Goal: Information Seeking & Learning: Check status

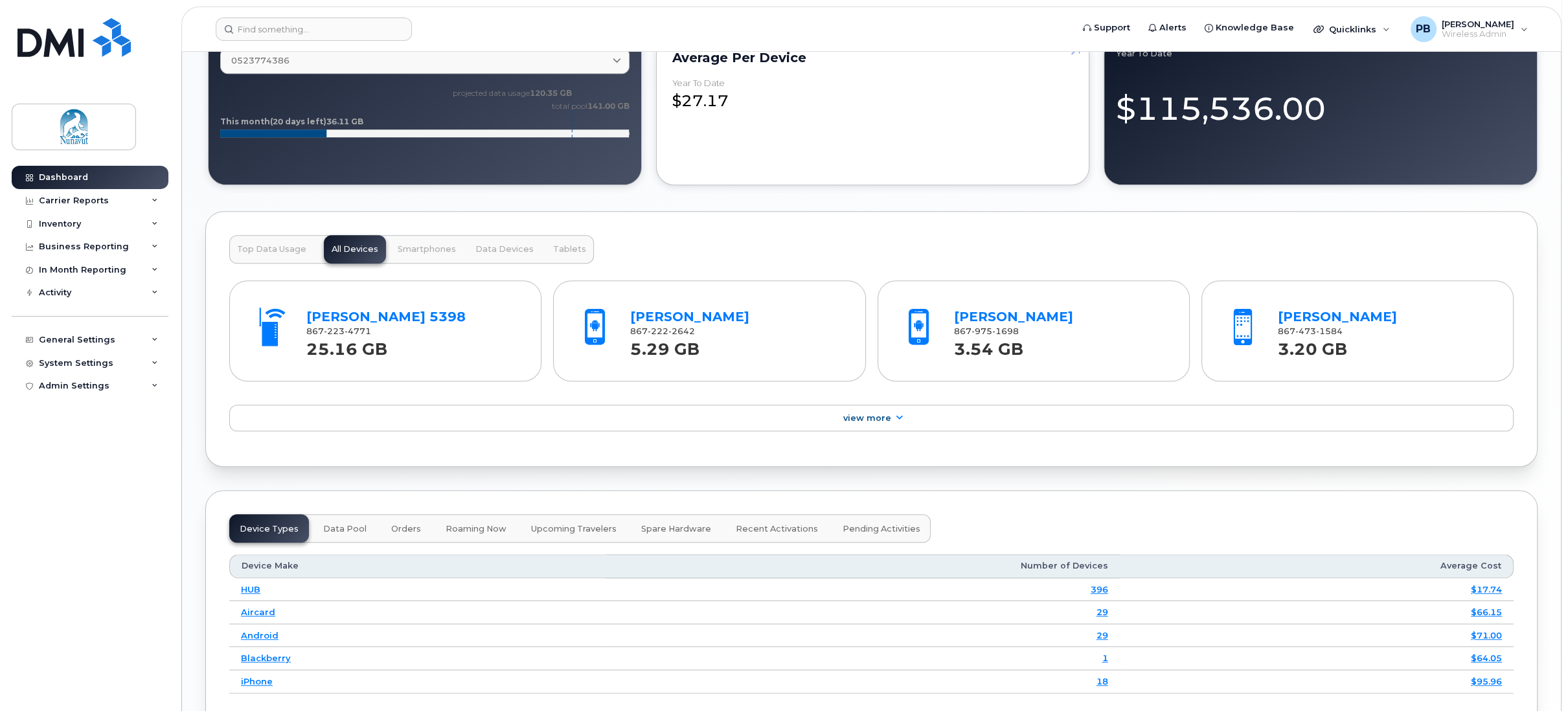
scroll to position [914, 0]
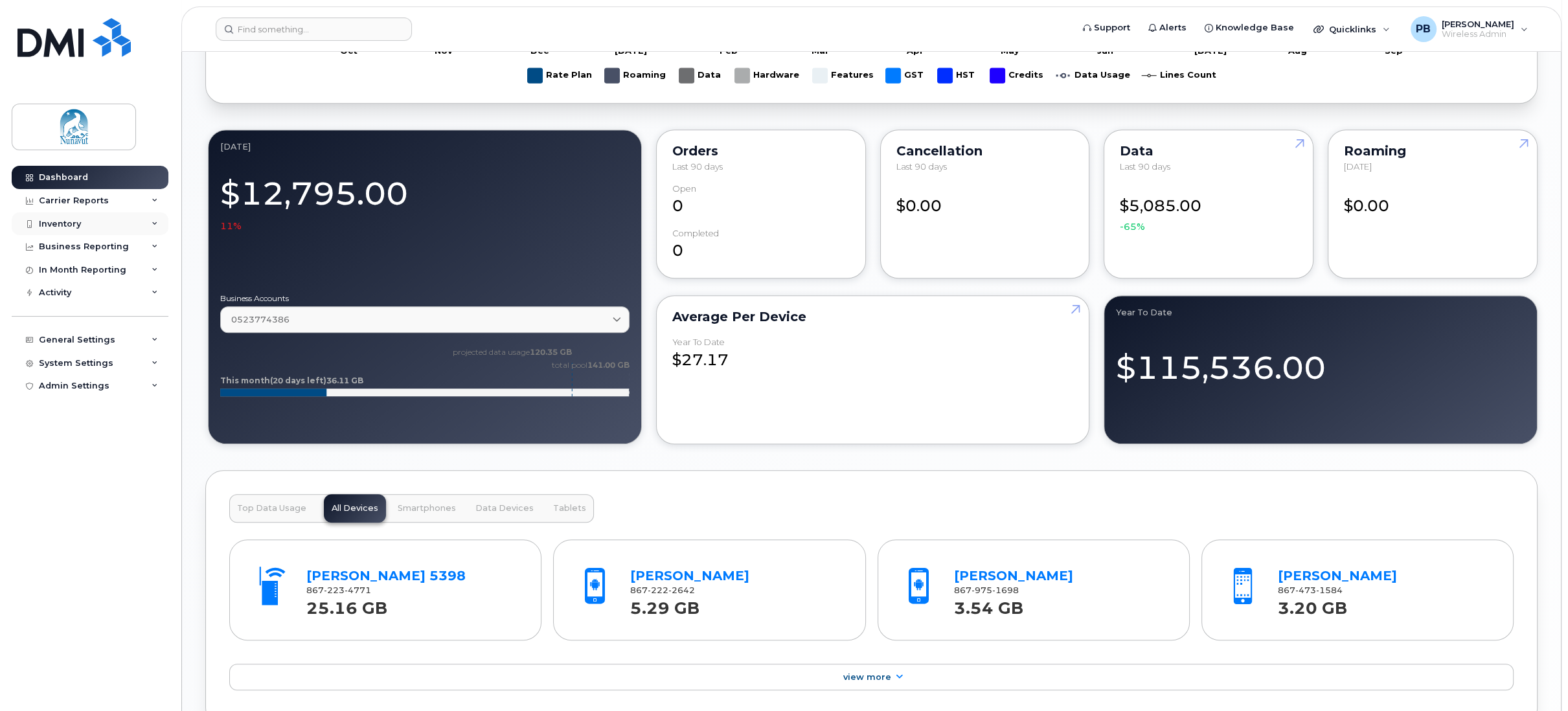
click at [65, 221] on div "Inventory" at bounding box center [60, 224] width 42 height 10
click at [676, 503] on div "Top Data Usage All Devices Smartphones Data Devices Tablets [PERSON_NAME] 5398 …" at bounding box center [871, 598] width 1333 height 257
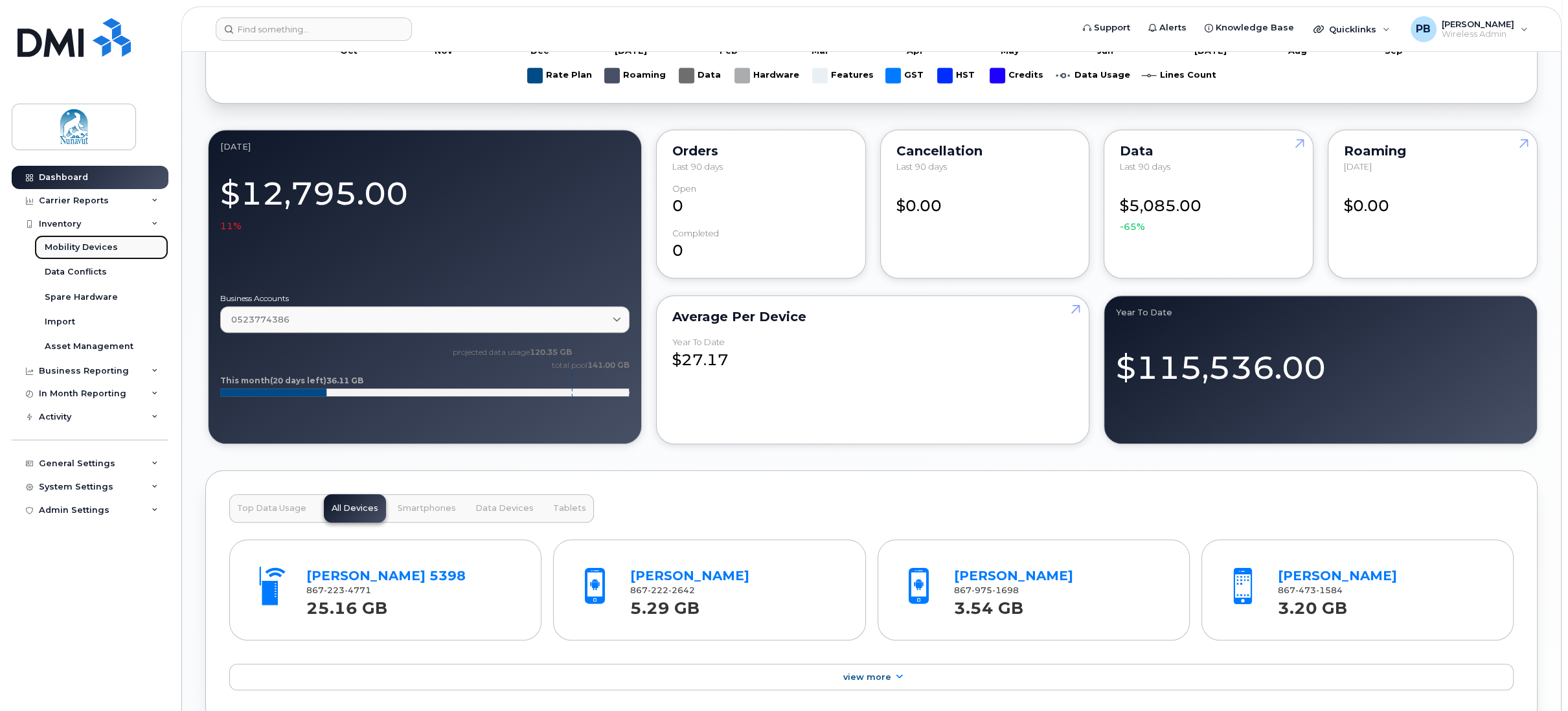
click at [61, 248] on div "Mobility Devices" at bounding box center [81, 247] width 73 height 12
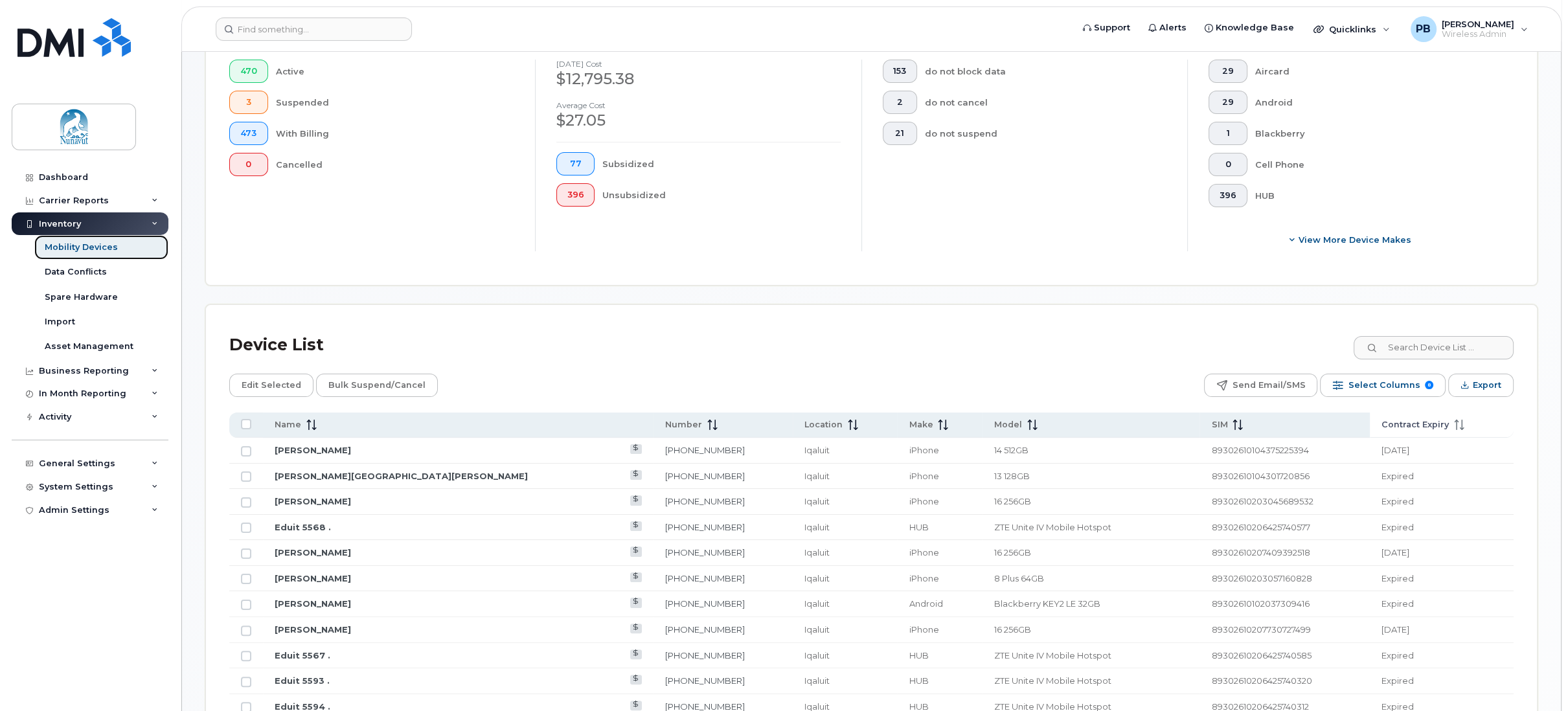
scroll to position [388, 0]
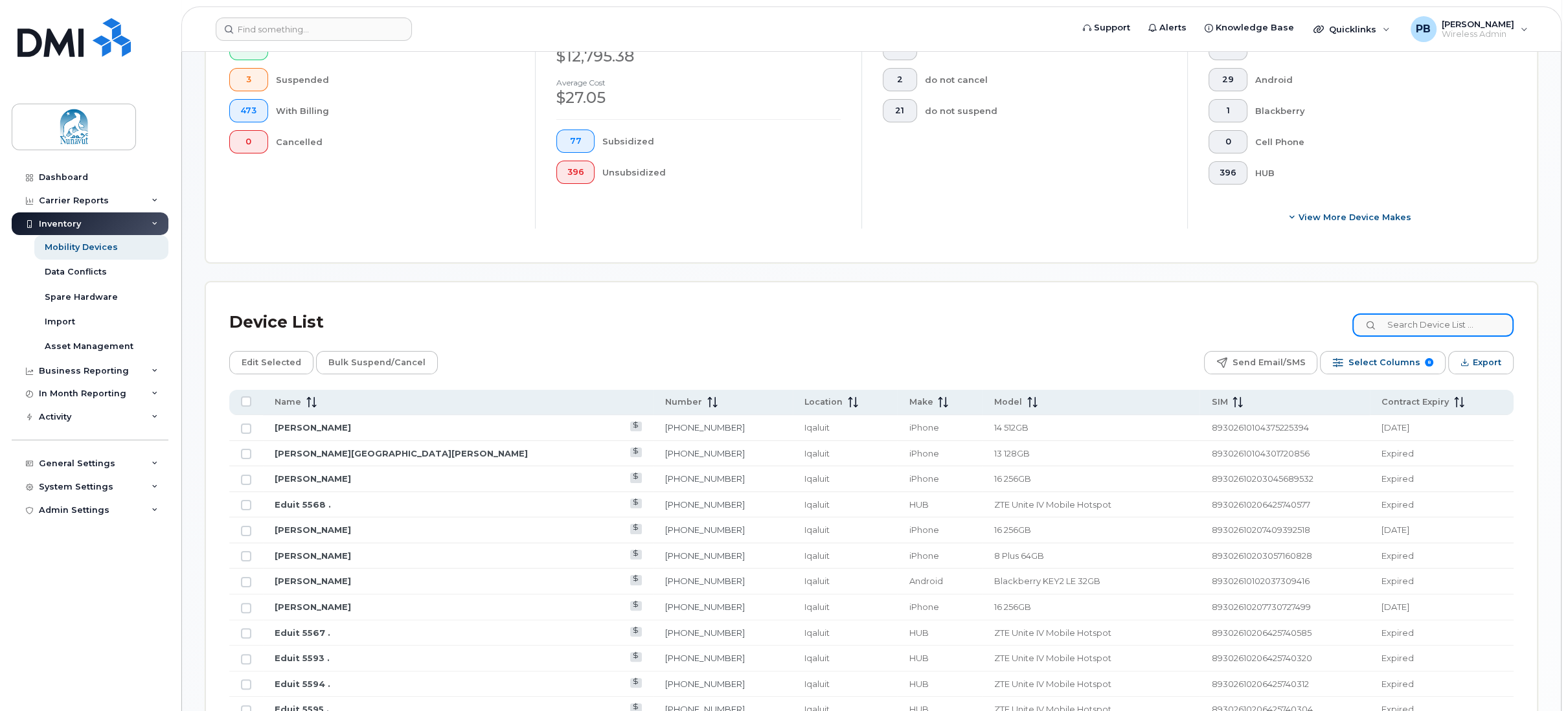
click at [1439, 324] on input at bounding box center [1433, 325] width 161 height 23
paste input "REQ0169058"
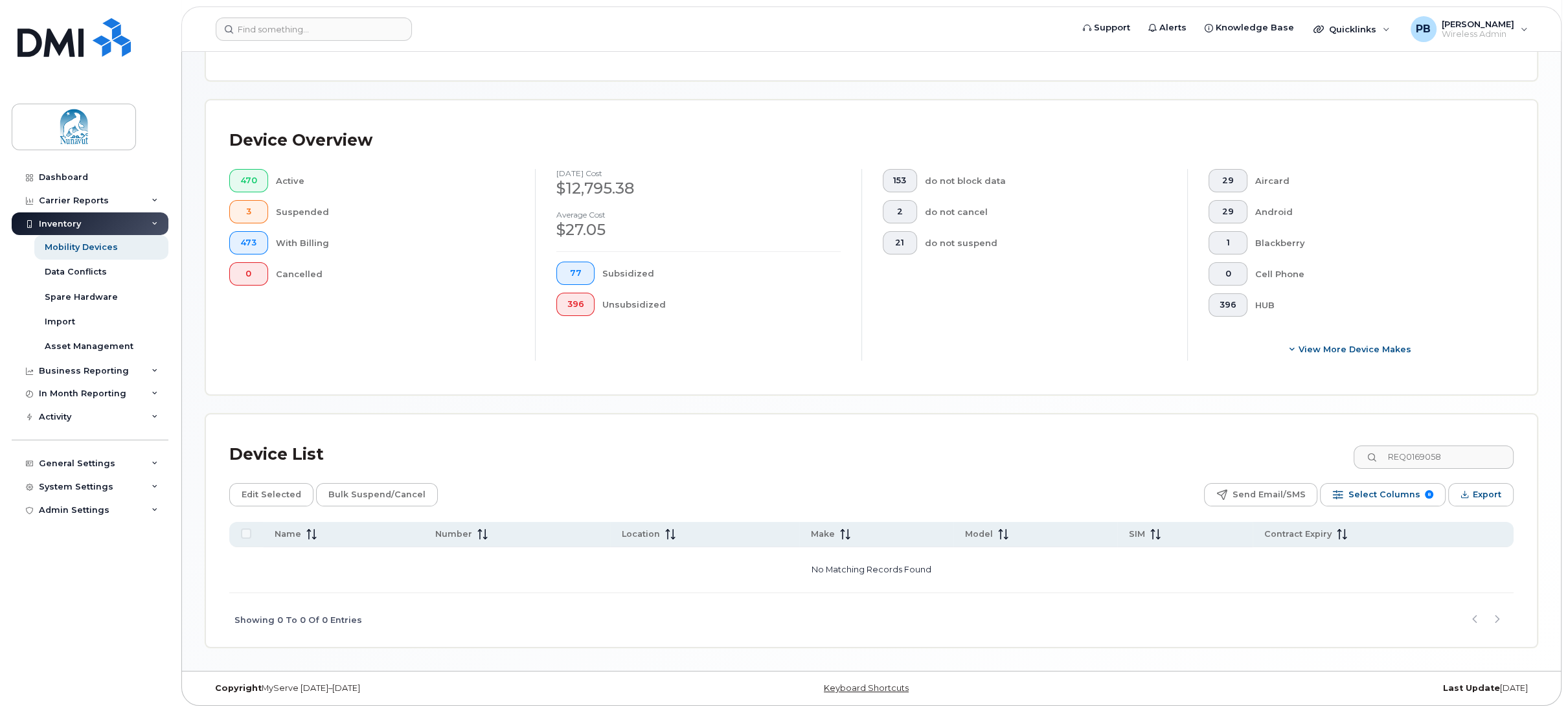
drag, startPoint x: 637, startPoint y: 628, endPoint x: 721, endPoint y: 568, distance: 103.2
click at [637, 628] on div "Showing 0 To 0 Of 0 Entries" at bounding box center [871, 620] width 1285 height 54
drag, startPoint x: 1465, startPoint y: 458, endPoint x: 1341, endPoint y: 456, distance: 124.0
click at [1342, 456] on div "Device List REQ0169058" at bounding box center [871, 454] width 1285 height 34
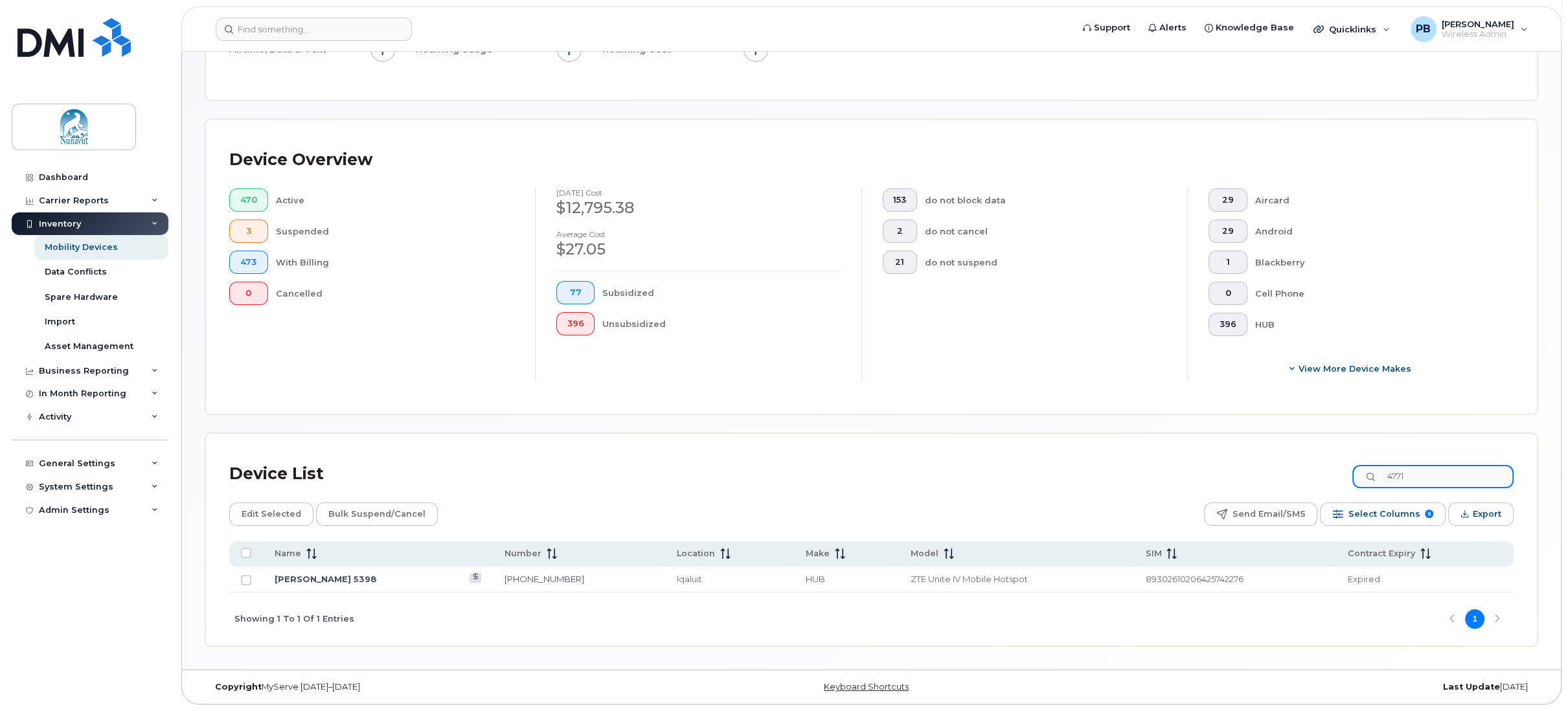
scroll to position [236, 0]
type input "4771"
click at [314, 579] on link "[PERSON_NAME] 5398" at bounding box center [325, 580] width 102 height 10
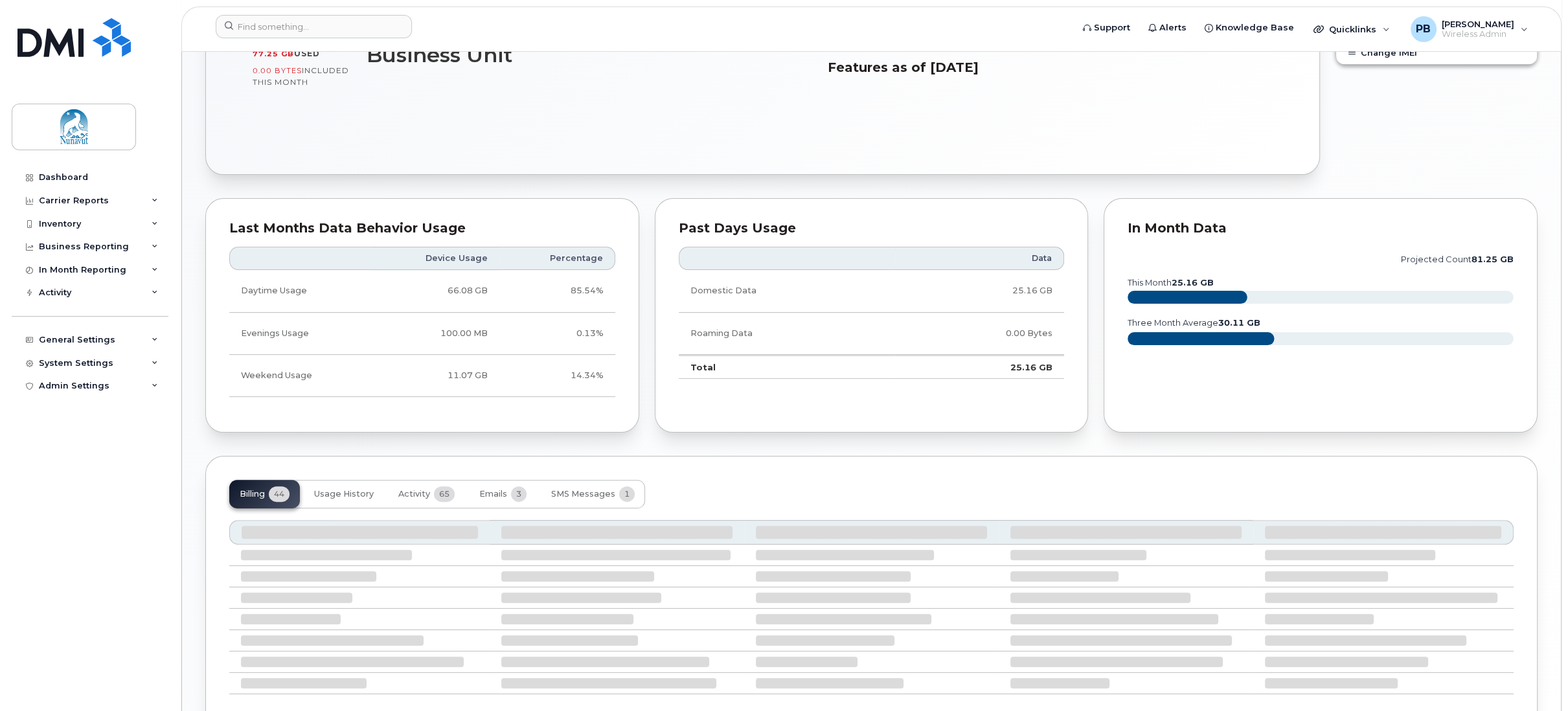
scroll to position [490, 0]
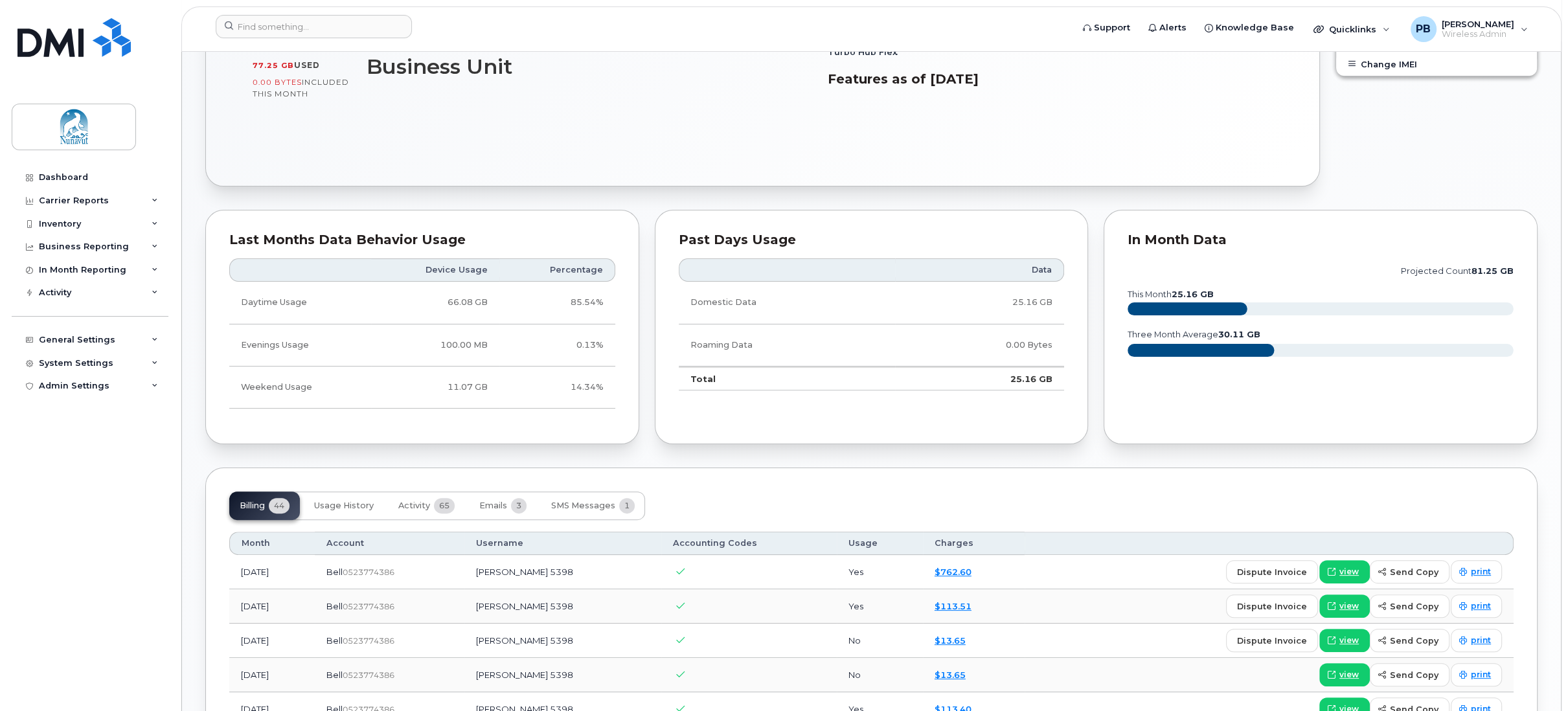
click at [734, 492] on div "Billing 44 Usage History Activity 65 Emails 3 SMS Messages 1" at bounding box center [871, 506] width 1285 height 29
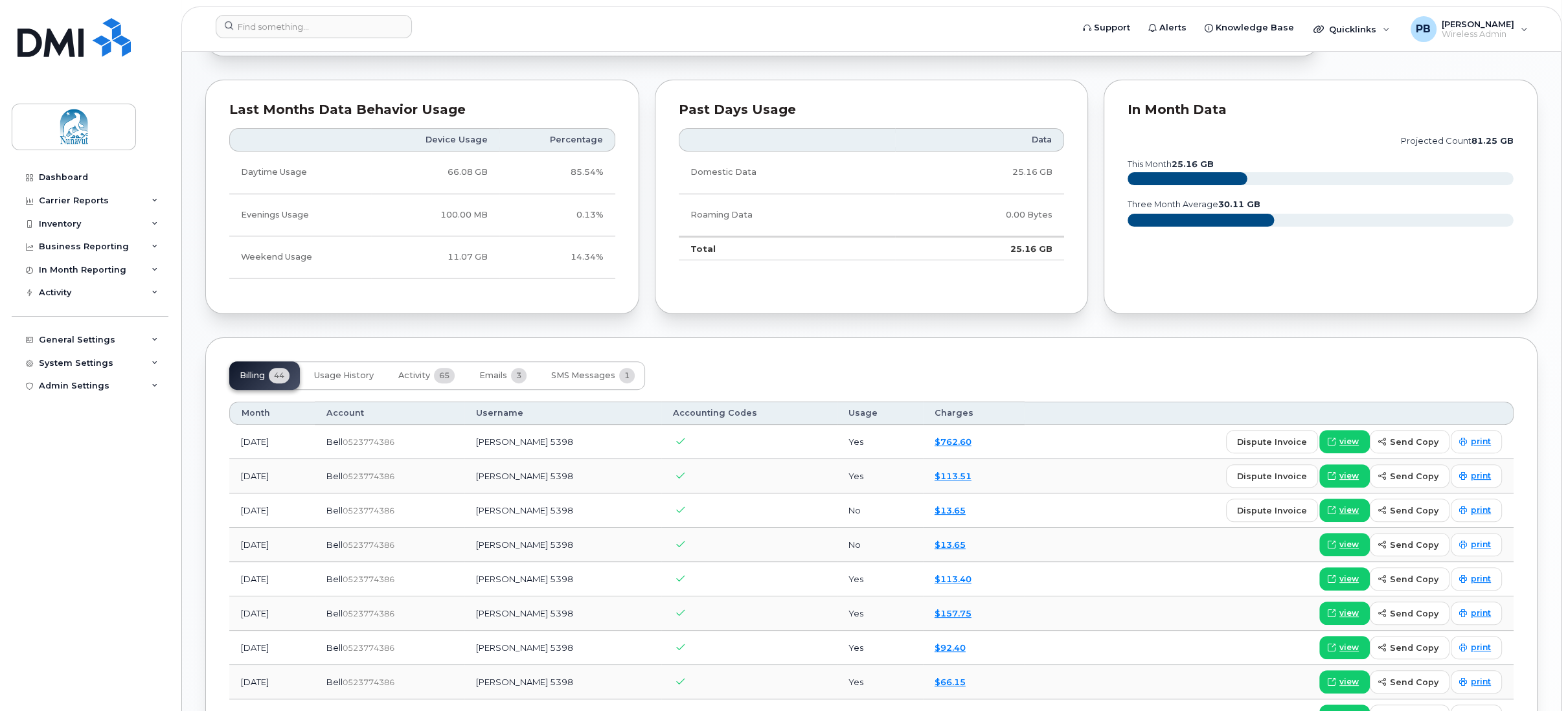
scroll to position [619, 0]
click at [964, 437] on link "$762.60" at bounding box center [953, 442] width 37 height 10
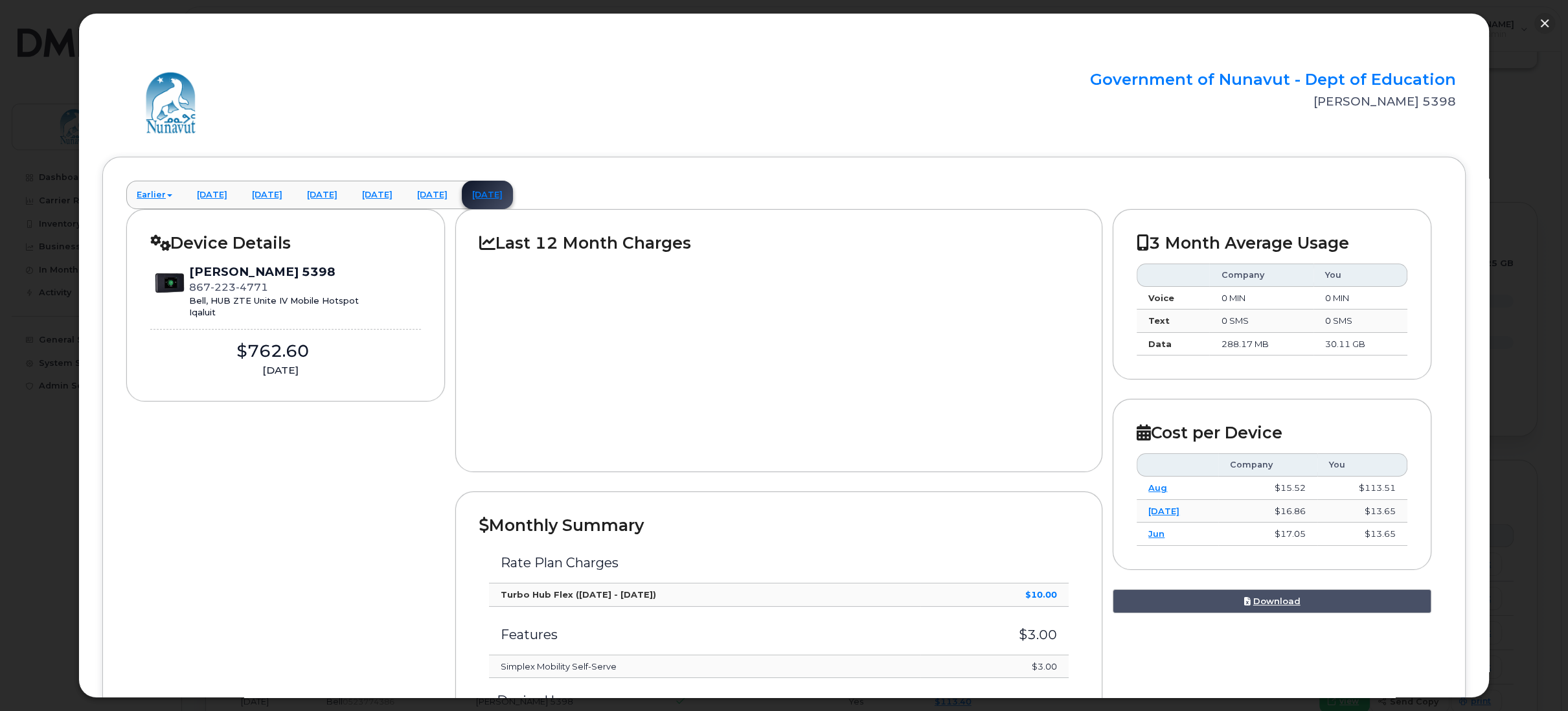
scroll to position [490, 0]
click at [264, 555] on div "Device Details Ashley Tulugak 5398 867 223 4771 Bell, HUB ZTE Unite IV Mobile H…" at bounding box center [784, 695] width 1315 height 972
click at [327, 555] on div "Device Details Ashley Tulugak 5398 867 223 4771 Bell, HUB ZTE Unite IV Mobile H…" at bounding box center [784, 695] width 1315 height 972
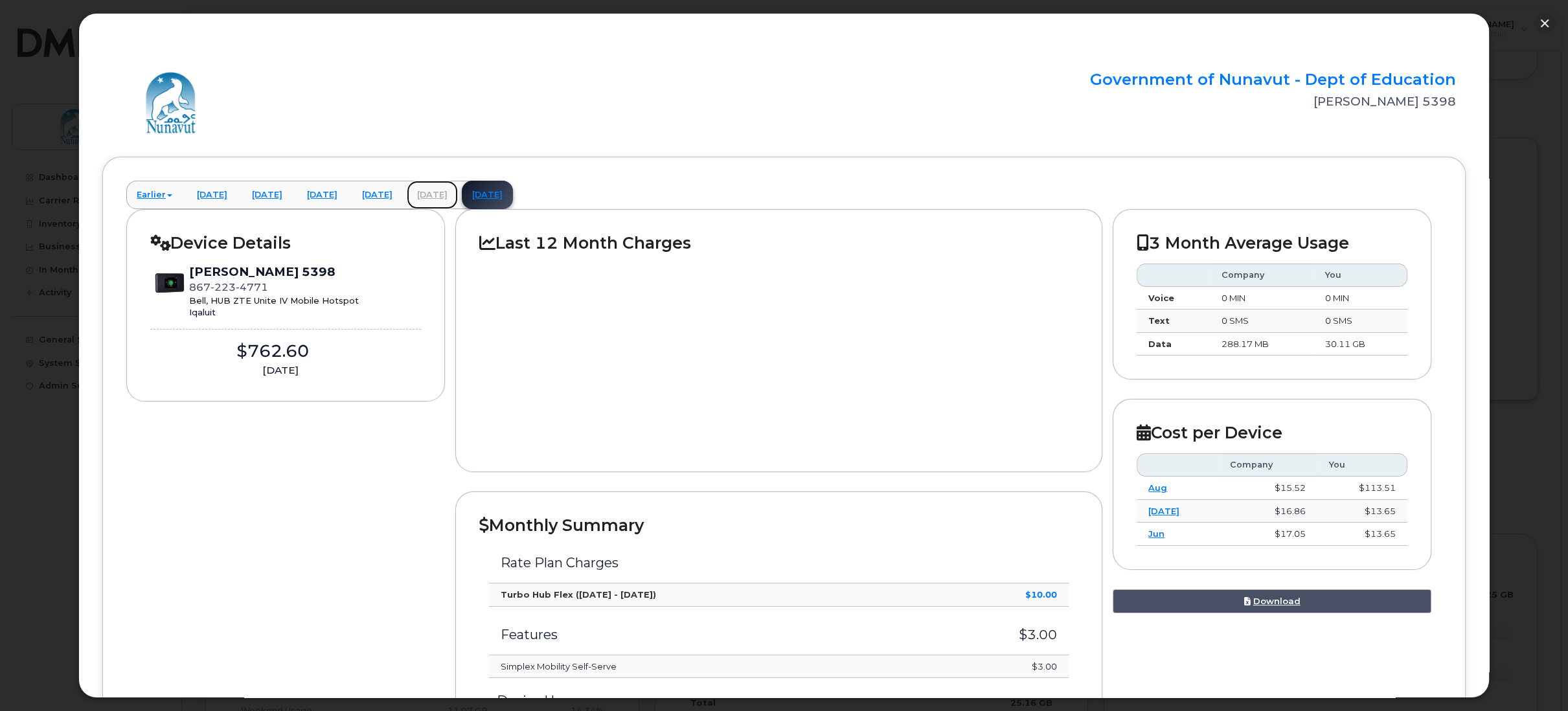
click at [458, 192] on link "August 2025" at bounding box center [432, 195] width 51 height 29
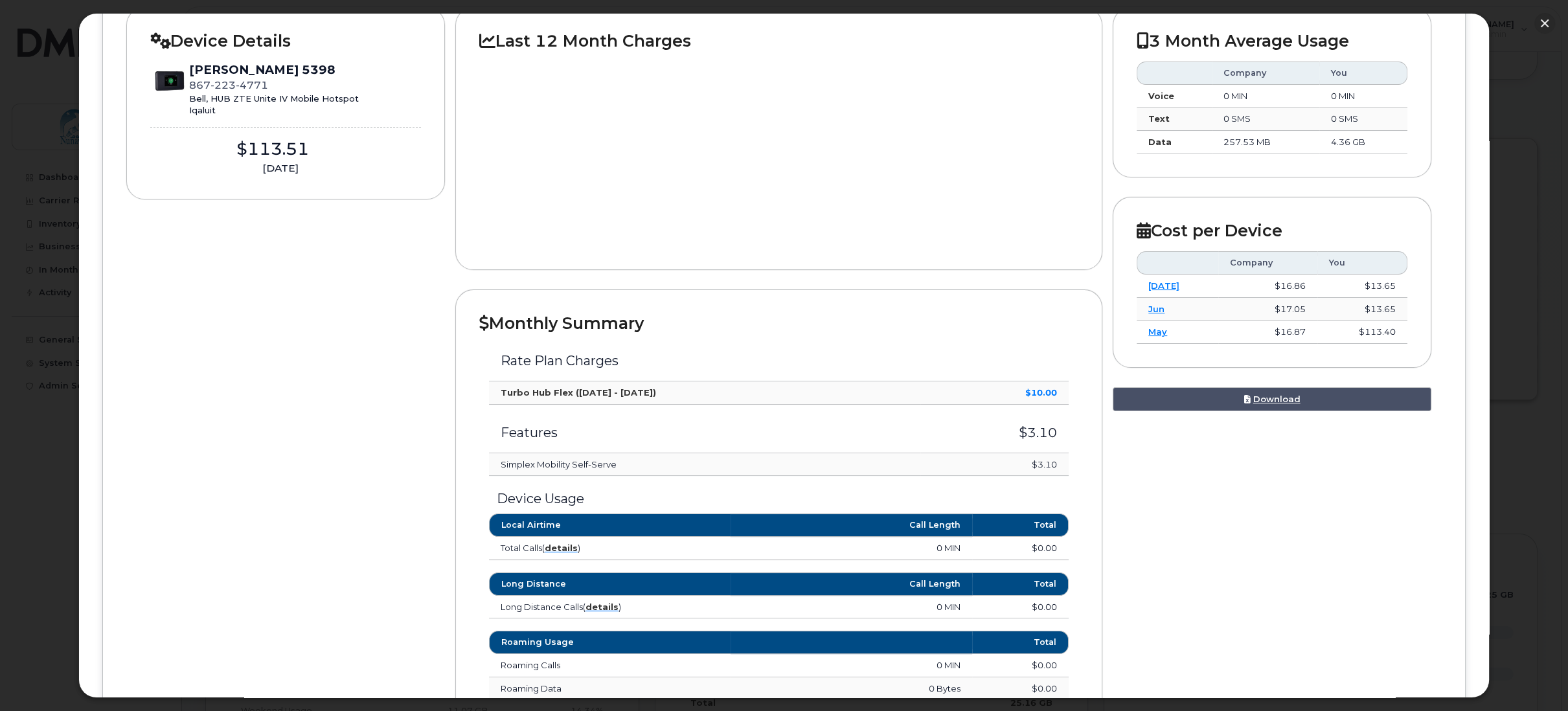
scroll to position [130, 0]
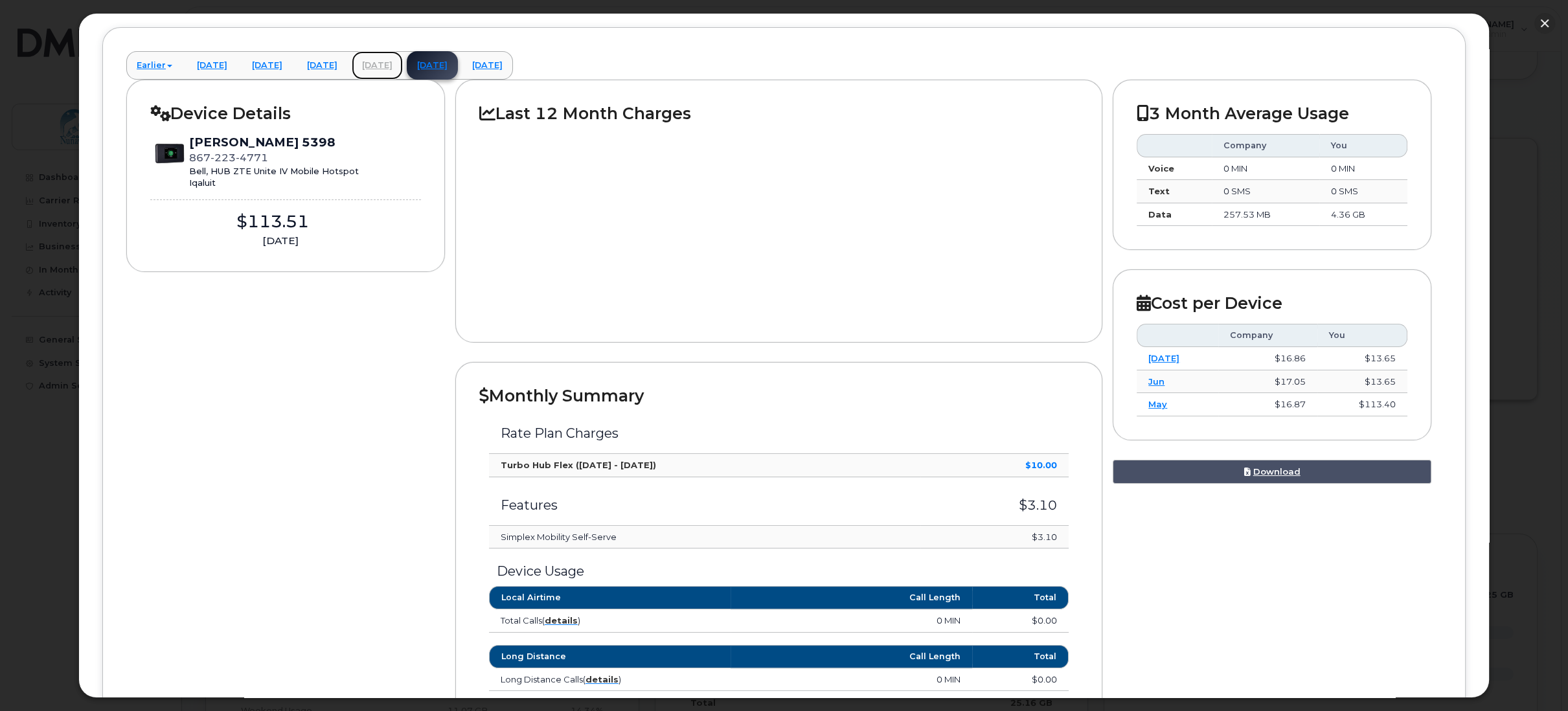
click at [403, 63] on link "July 2025" at bounding box center [377, 66] width 51 height 29
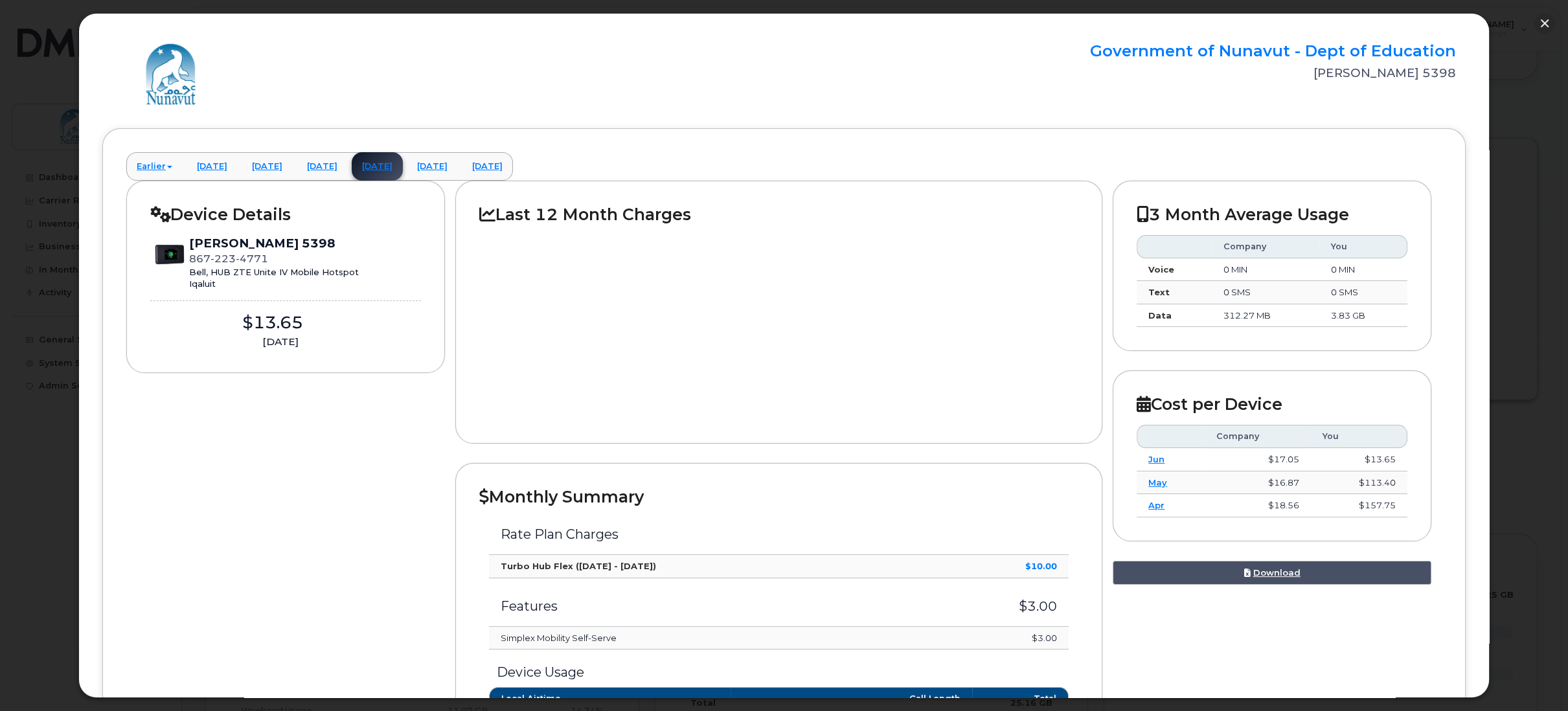
scroll to position [0, 0]
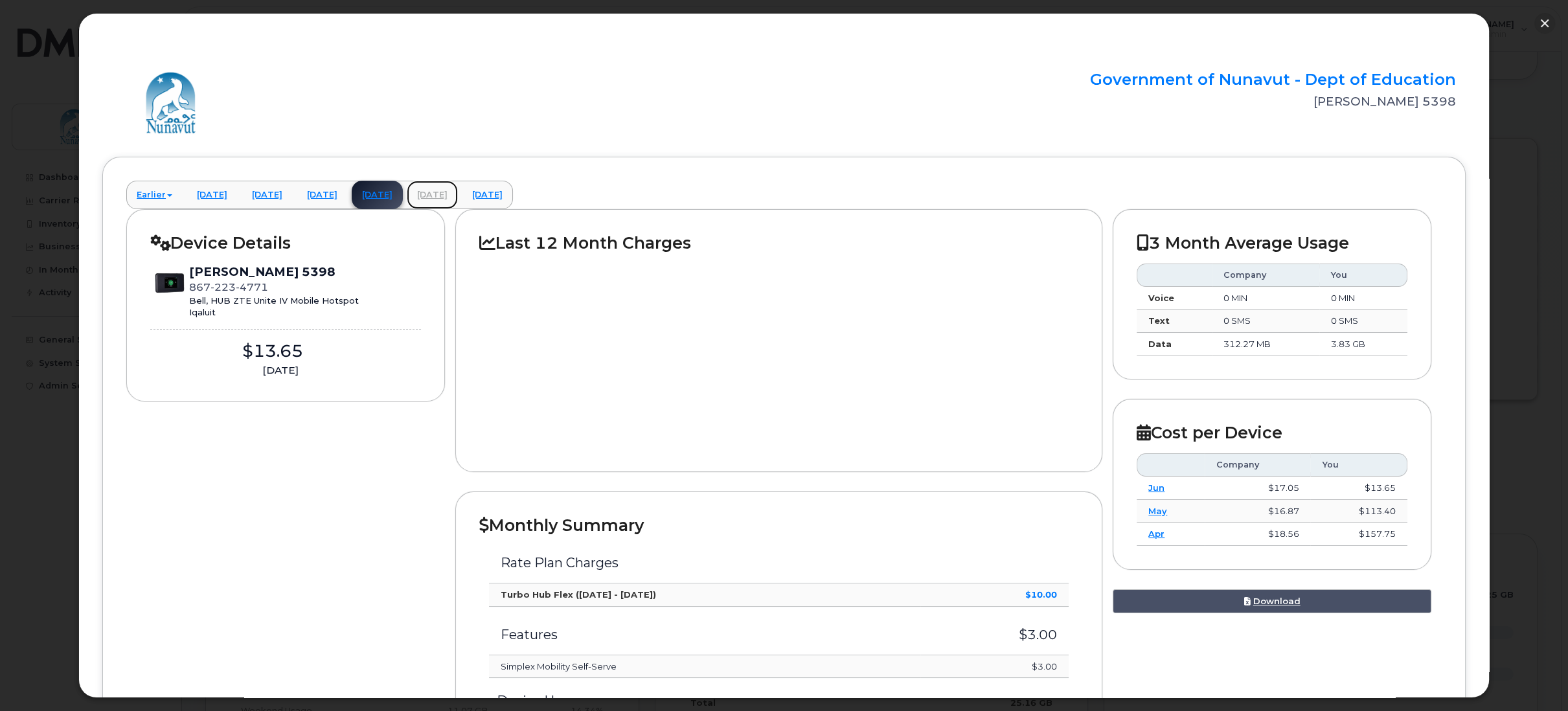
click at [458, 194] on link "August 2025" at bounding box center [432, 195] width 51 height 29
click at [513, 194] on link "[DATE]" at bounding box center [487, 195] width 51 height 29
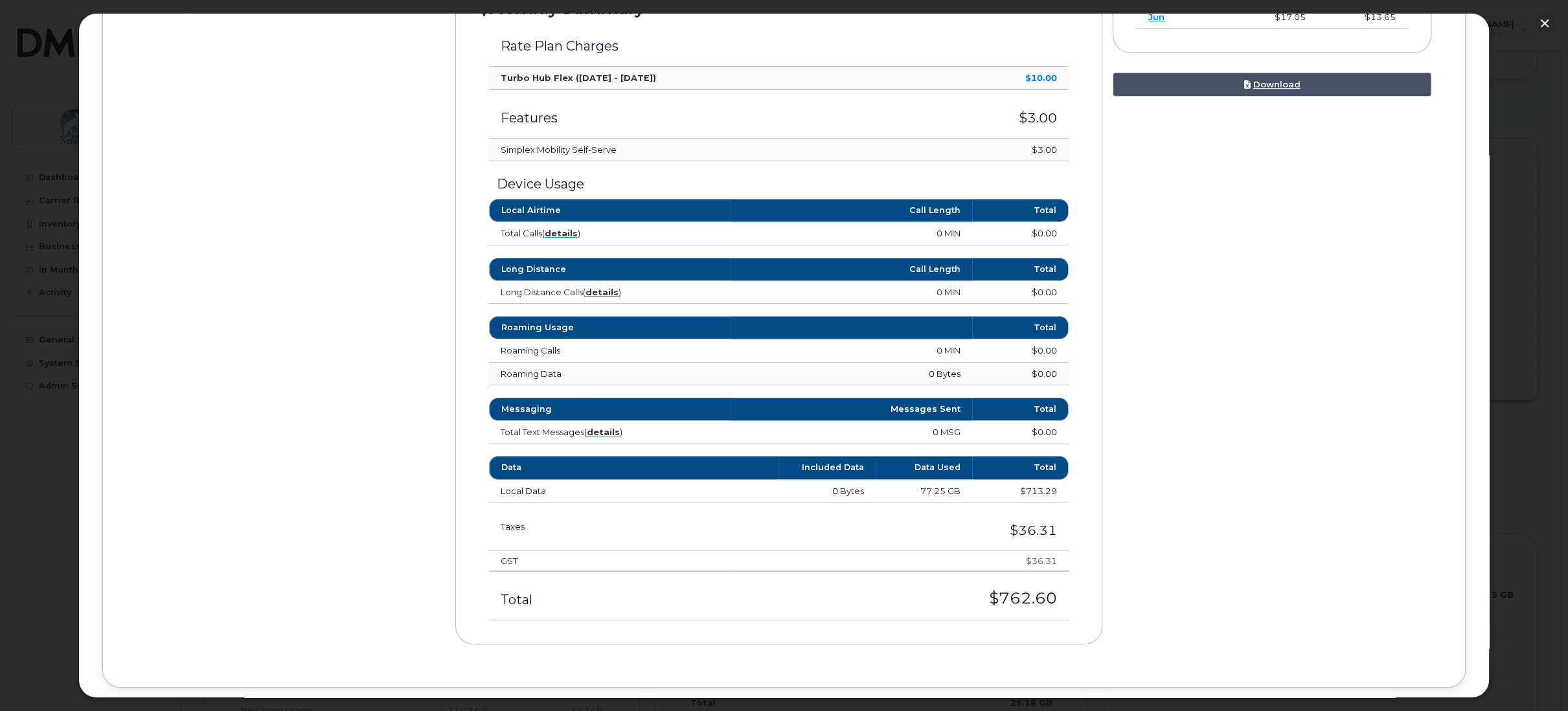
scroll to position [518, 0]
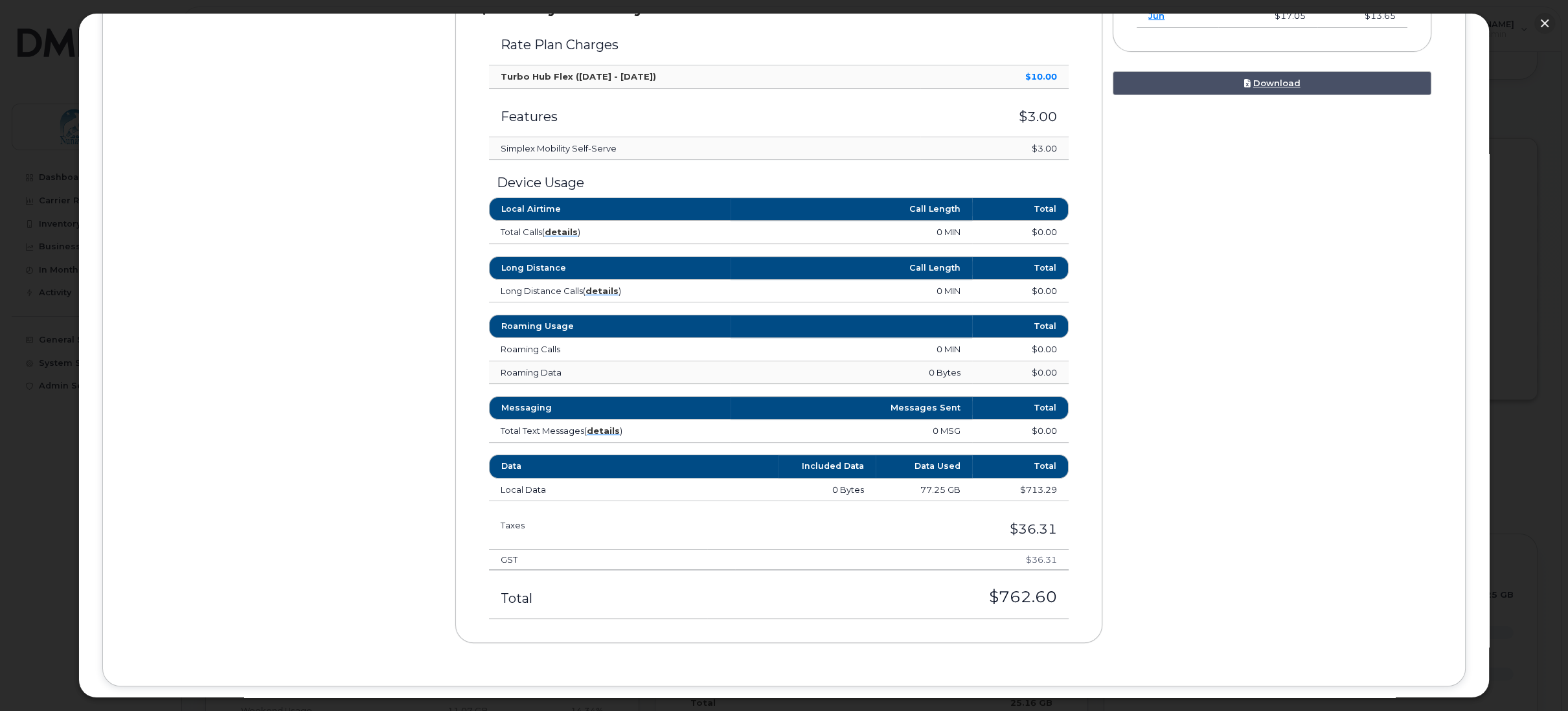
click at [604, 596] on h3 "Total" at bounding box center [598, 598] width 195 height 14
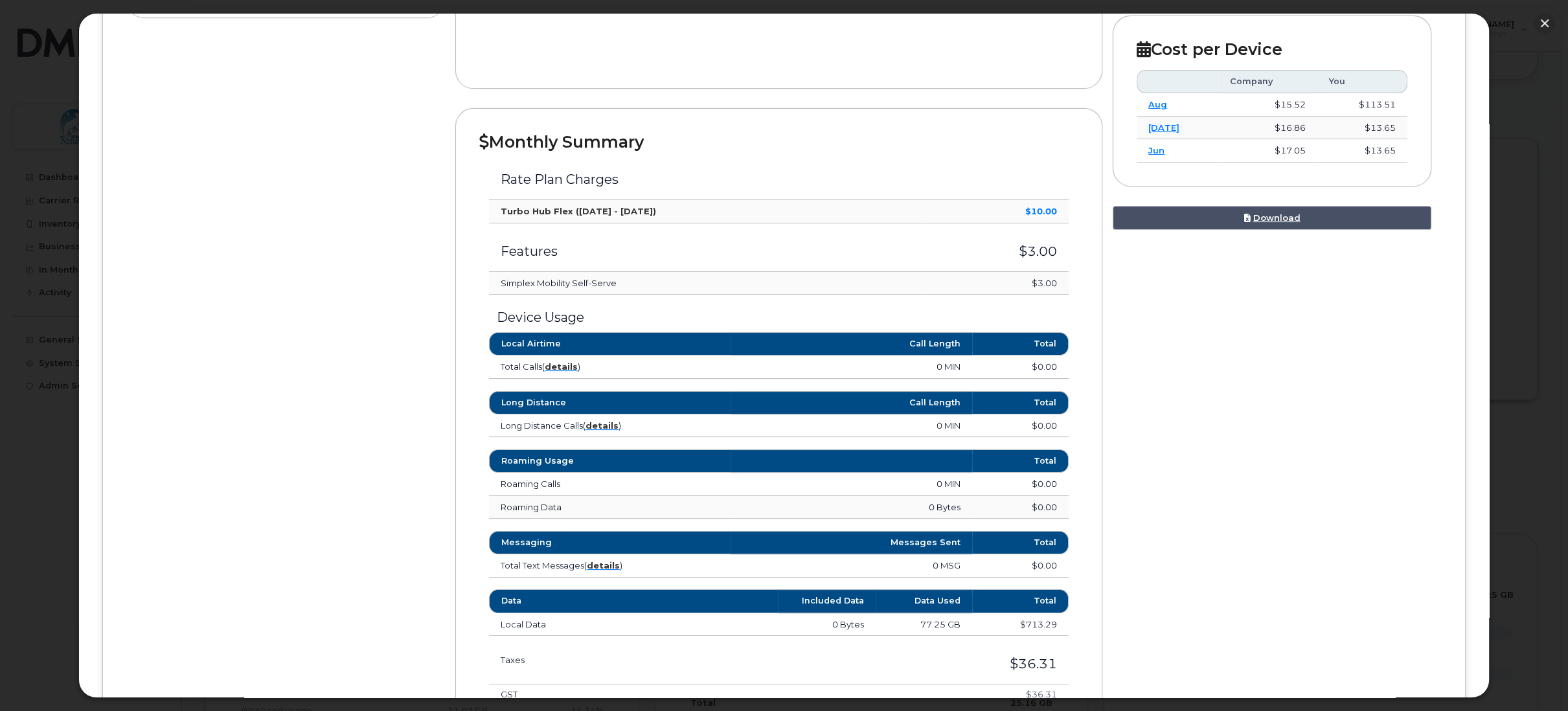
scroll to position [417, 0]
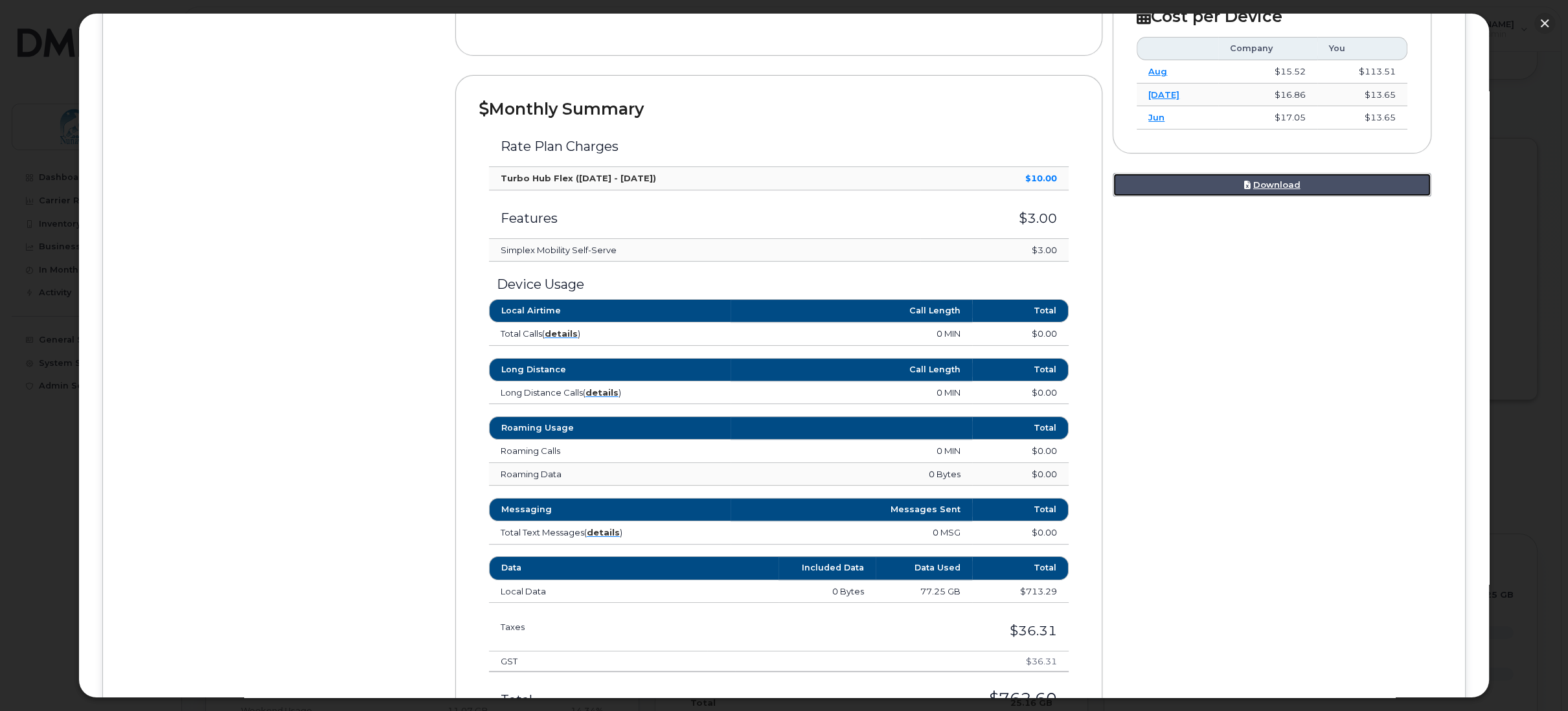
click at [1267, 181] on link "Download" at bounding box center [1272, 185] width 318 height 24
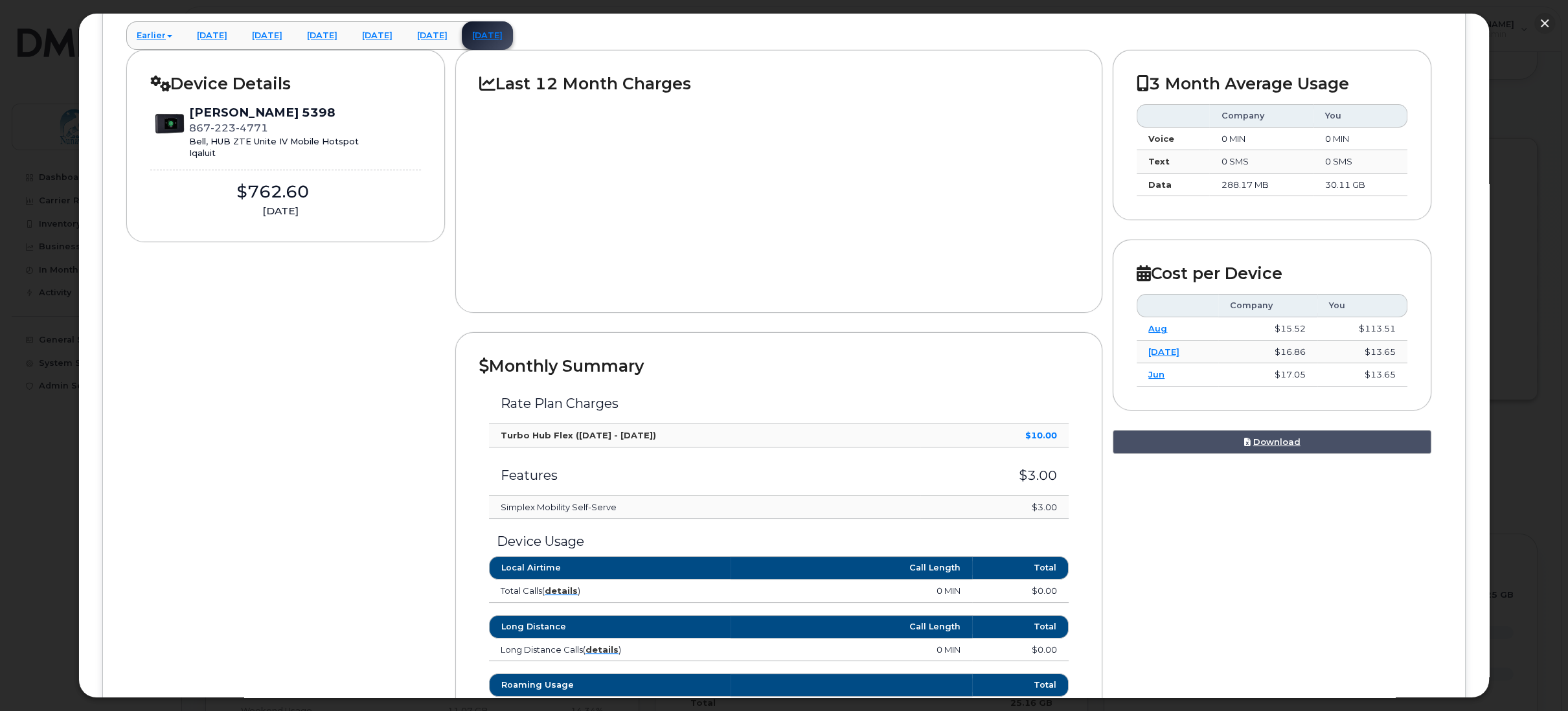
scroll to position [157, 0]
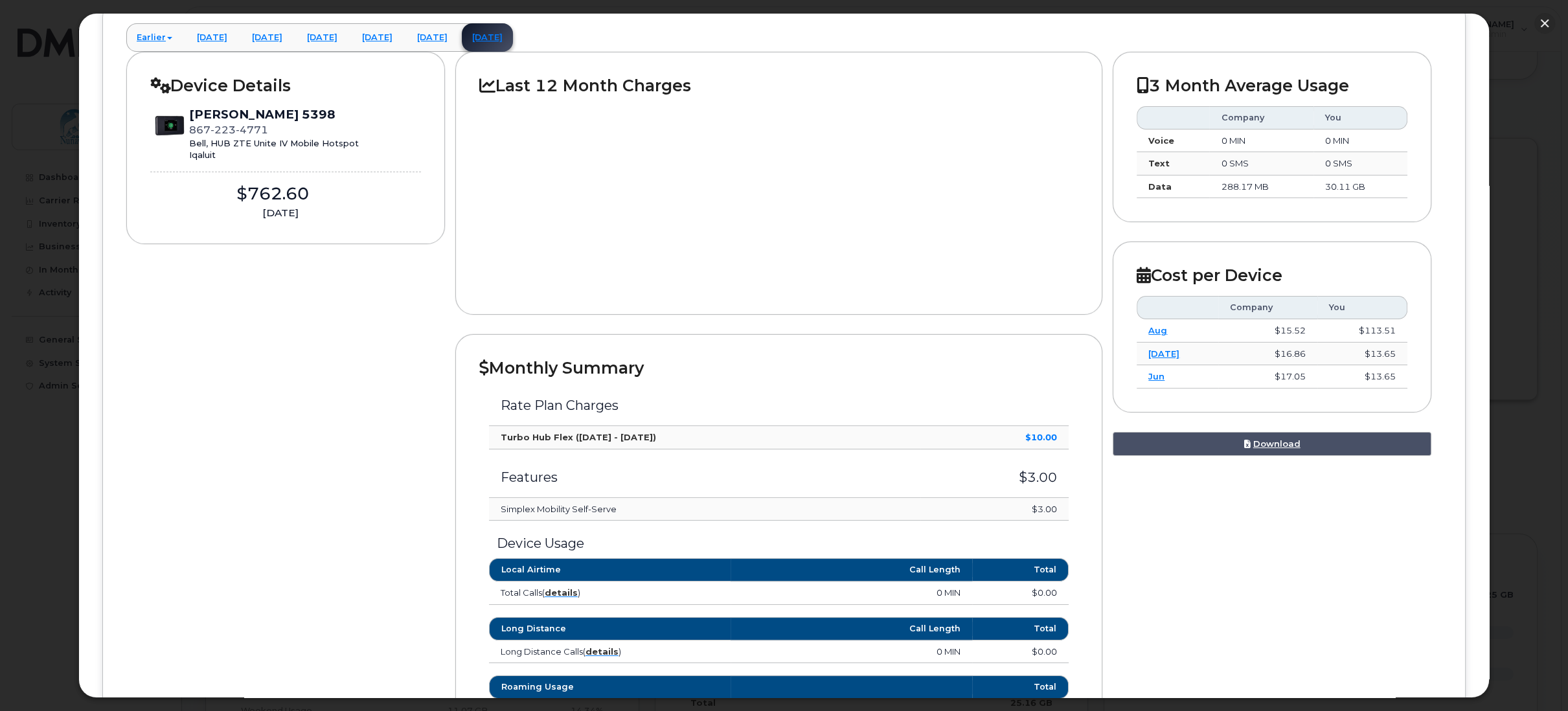
click at [1438, 231] on div "3 Month Average Usage Company You Voice 0 MIN 0 MIN Text 0 SMS 0 SMS Data 288.1…" at bounding box center [1278, 254] width 329 height 404
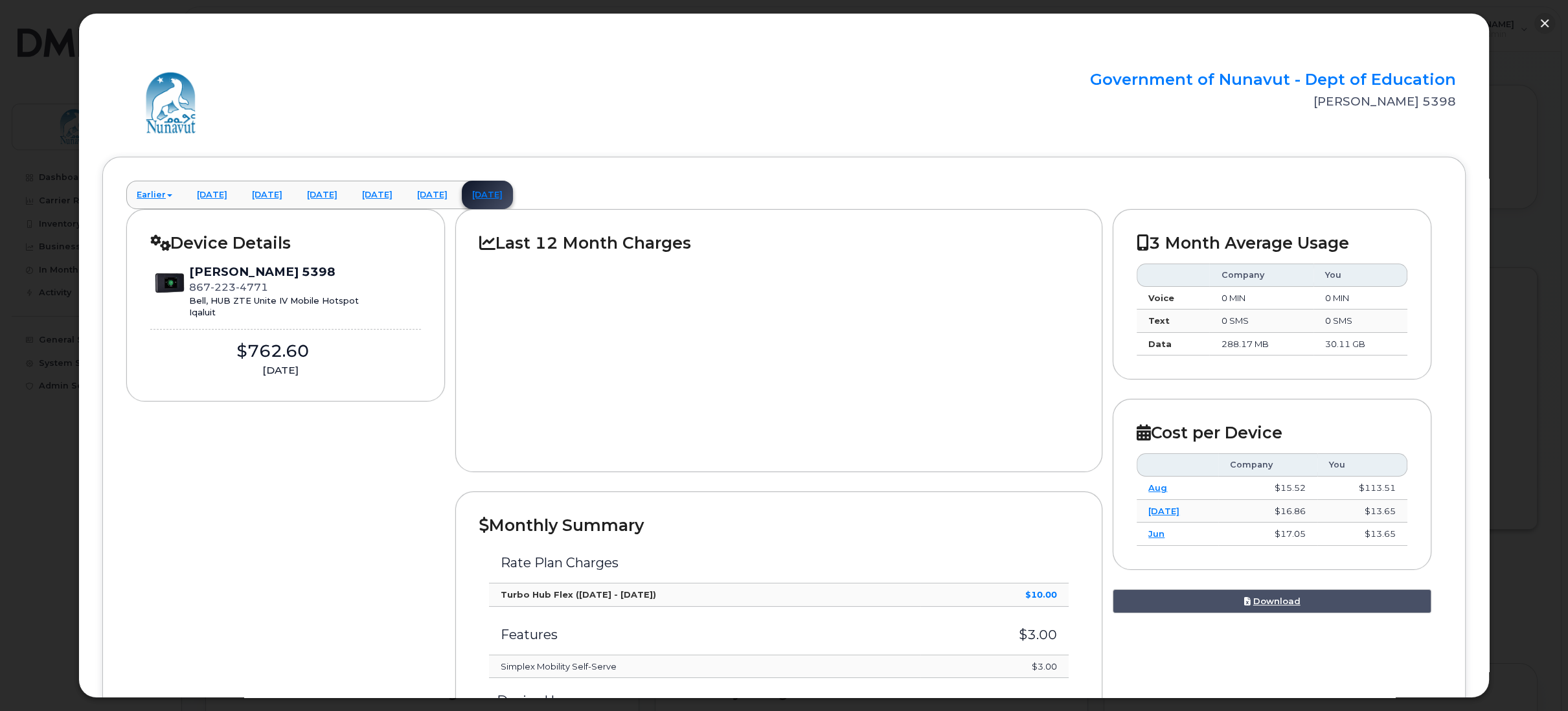
scroll to position [0, 0]
click at [458, 192] on link "August 2025" at bounding box center [432, 195] width 51 height 29
click at [513, 191] on link "[DATE]" at bounding box center [487, 195] width 51 height 29
click at [339, 530] on div "Device Details Ashley Tulugak 5398 867 223 4771 Bell, HUB ZTE Unite IV Mobile H…" at bounding box center [784, 695] width 1315 height 972
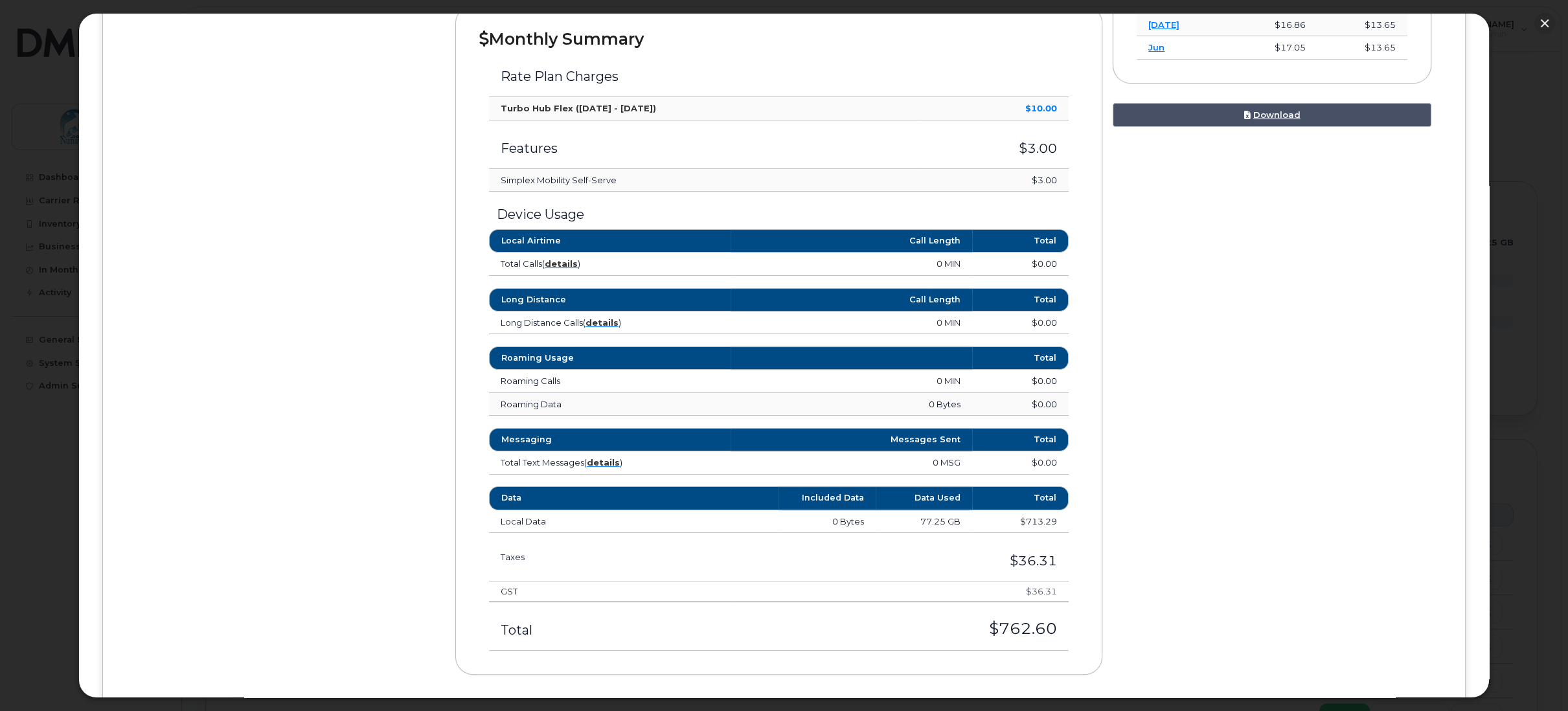
scroll to position [518, 0]
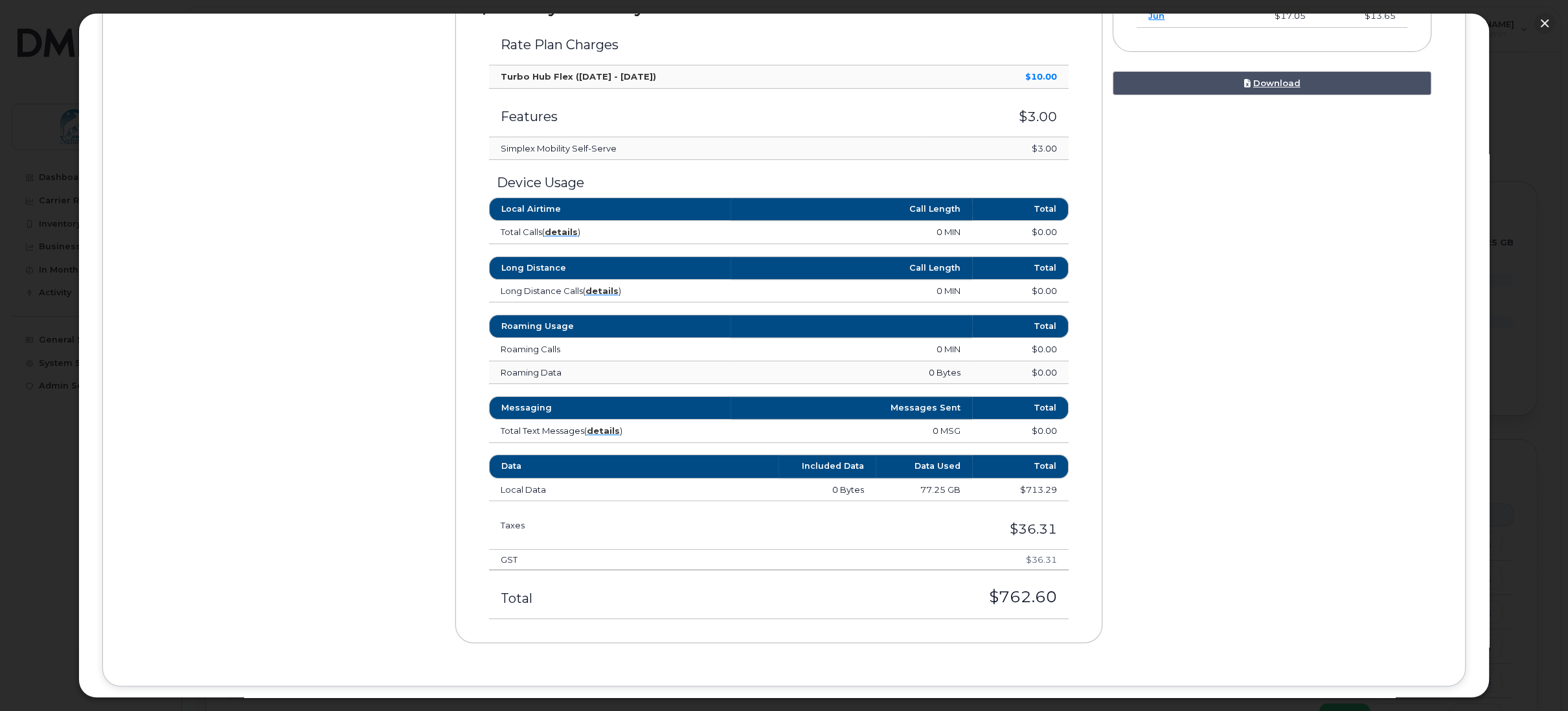
drag, startPoint x: 961, startPoint y: 596, endPoint x: 1057, endPoint y: 597, distance: 96.0
click at [1057, 597] on td "$762.60" at bounding box center [889, 595] width 362 height 49
copy h3 "$762.60"
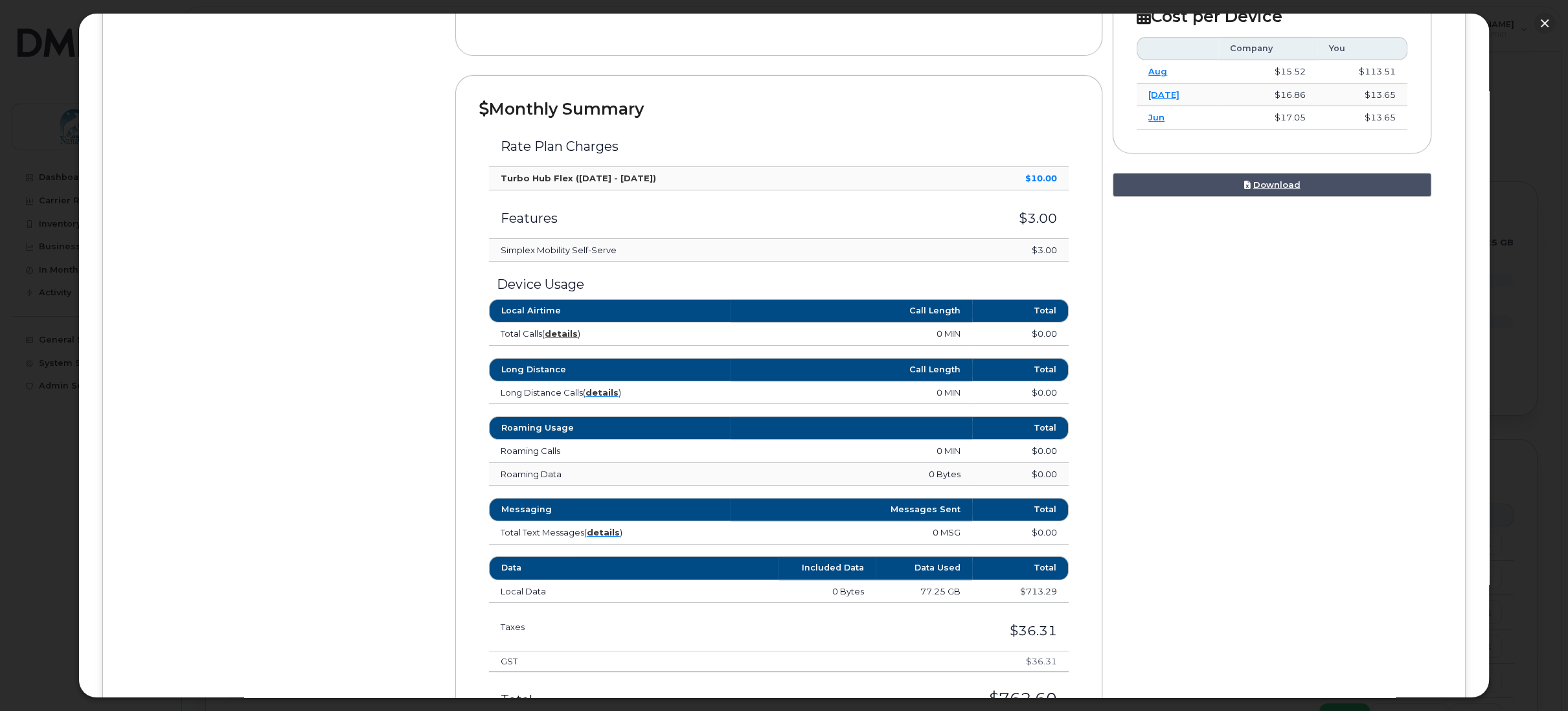
scroll to position [481, 0]
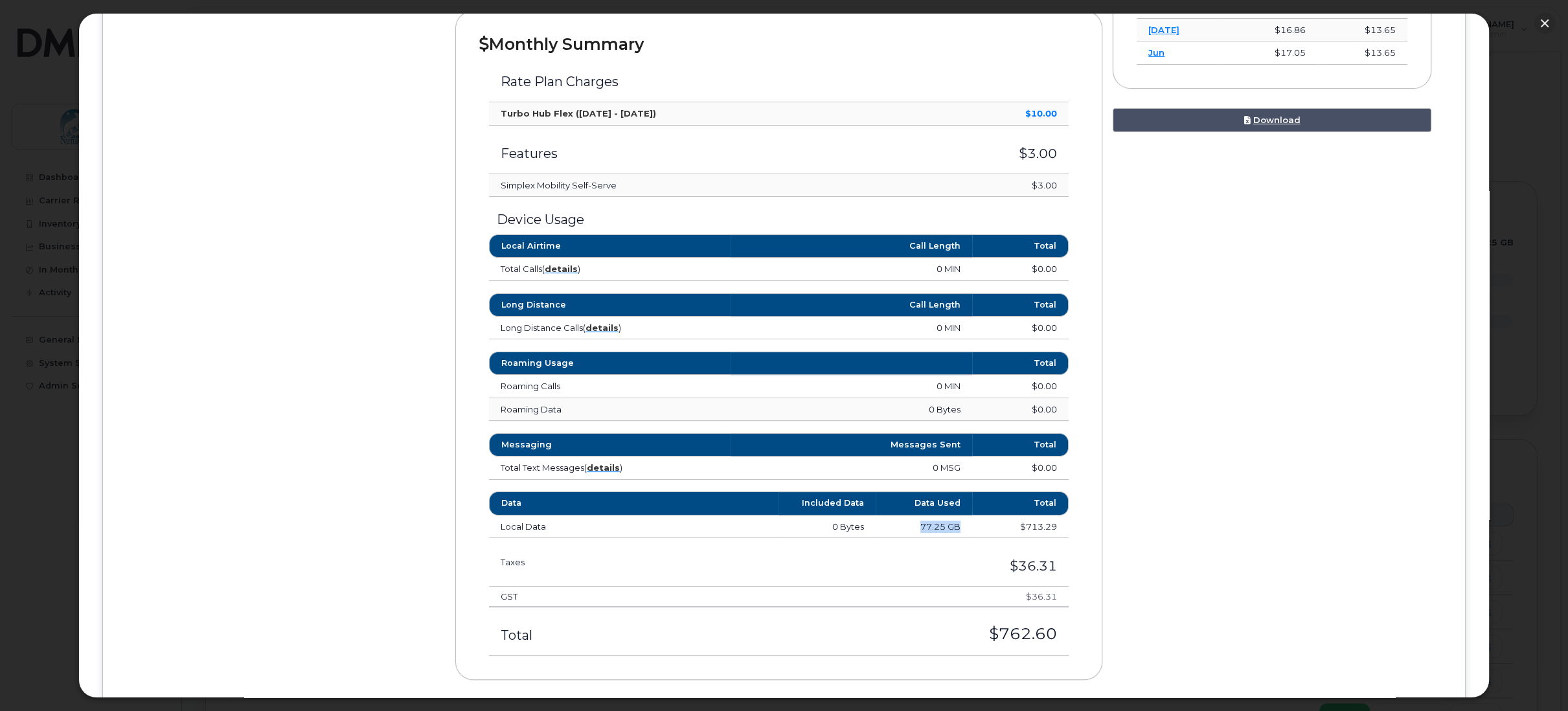
drag, startPoint x: 917, startPoint y: 524, endPoint x: 964, endPoint y: 524, distance: 47.0
click at [964, 524] on td "77.25 GB" at bounding box center [924, 527] width 97 height 23
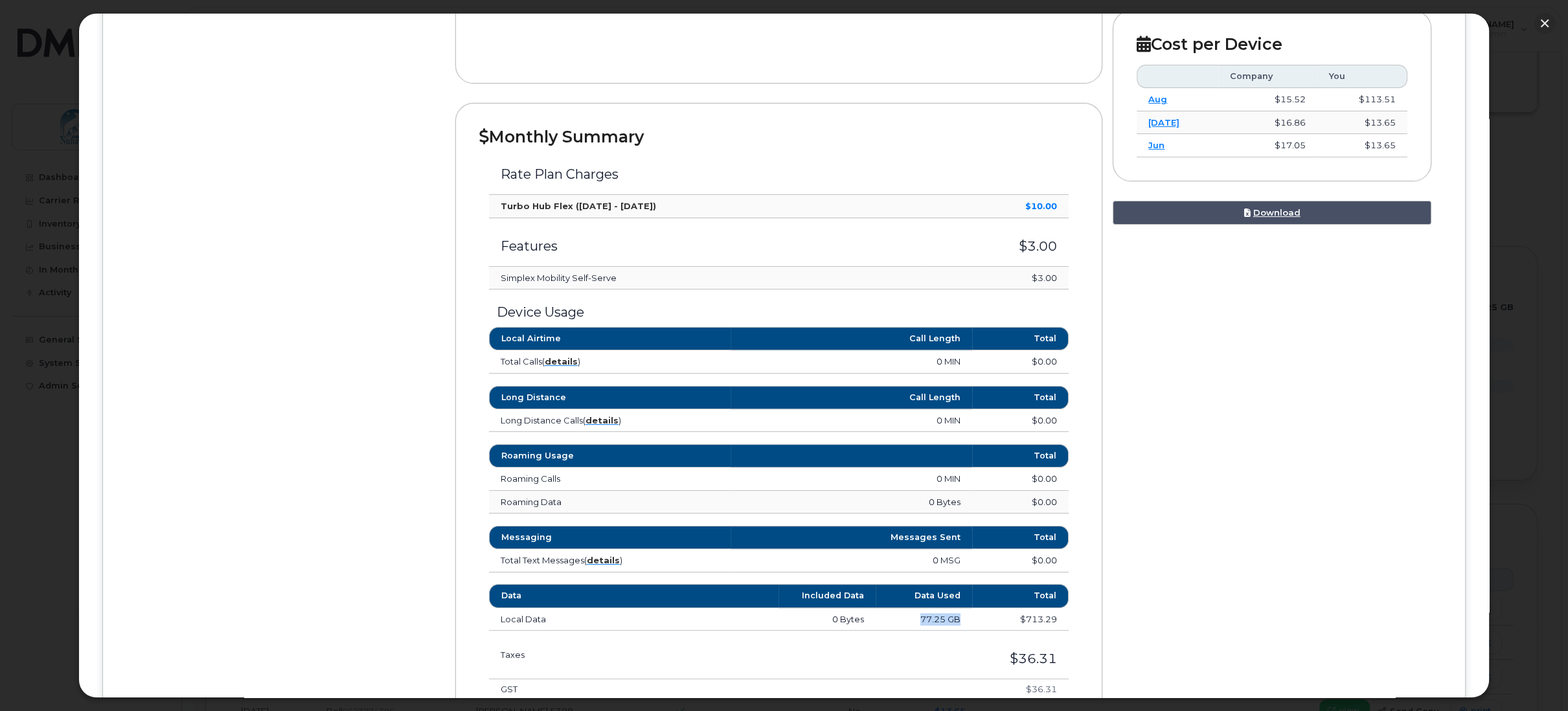
scroll to position [546, 0]
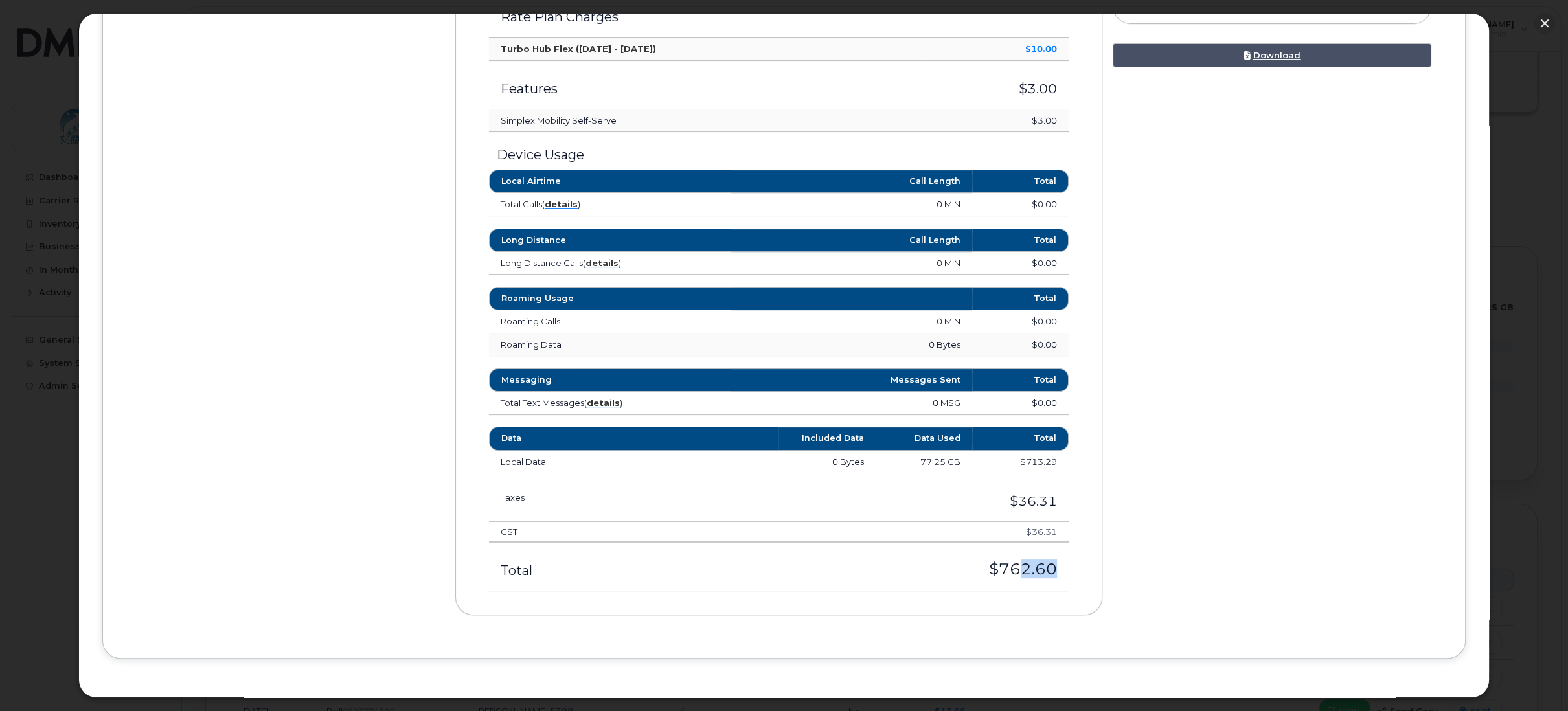
drag, startPoint x: 1001, startPoint y: 559, endPoint x: 1044, endPoint y: 558, distance: 43.0
click at [1044, 561] on h3 "$762.60" at bounding box center [889, 569] width 339 height 17
drag, startPoint x: 917, startPoint y: 456, endPoint x: 961, endPoint y: 459, distance: 44.1
click at [961, 459] on td "77.25 GB" at bounding box center [924, 463] width 97 height 23
drag, startPoint x: 218, startPoint y: 202, endPoint x: 215, endPoint y: 211, distance: 9.5
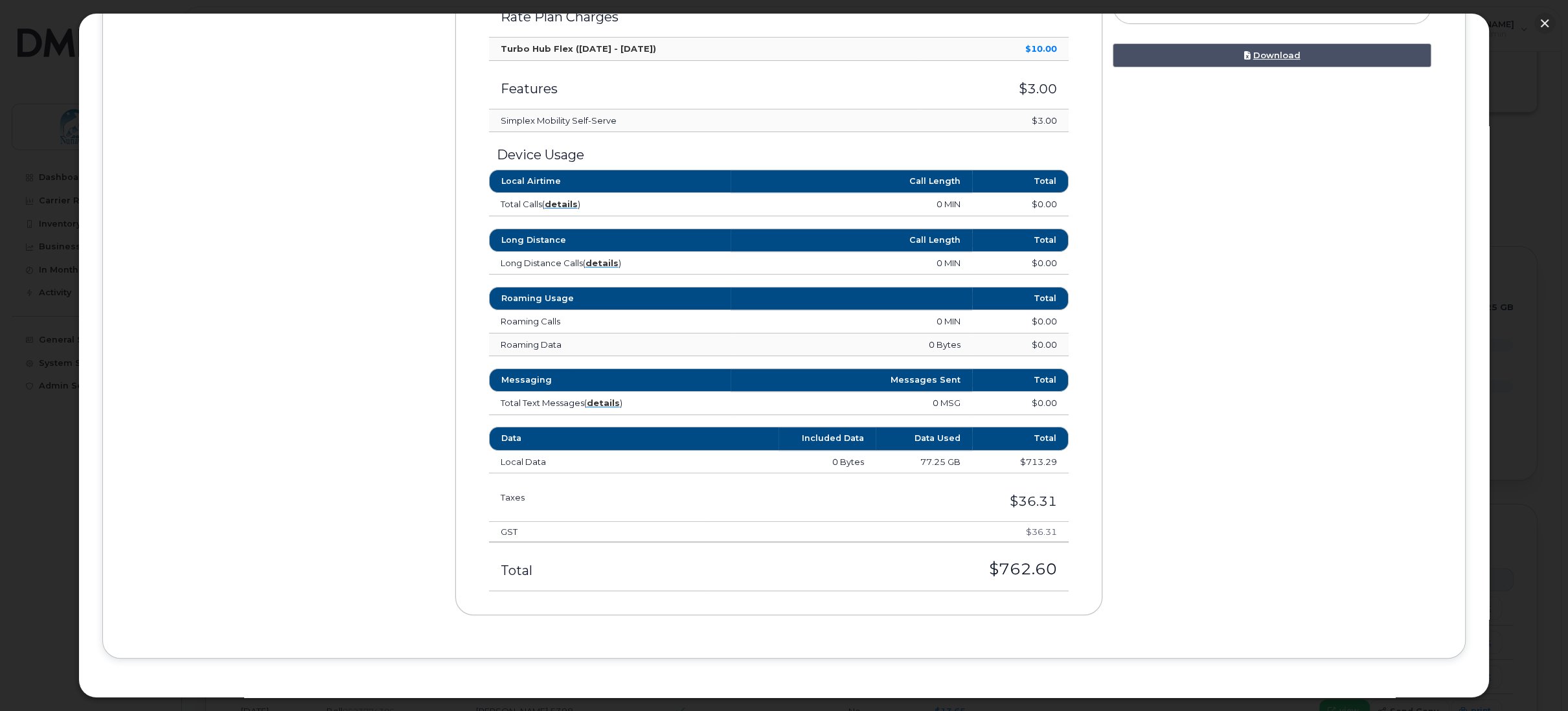
click at [218, 202] on div "Device Details Ashley Tulugak 5398 867 223 4771 Bell, HUB ZTE Unite IV Mobile H…" at bounding box center [784, 149] width 1315 height 972
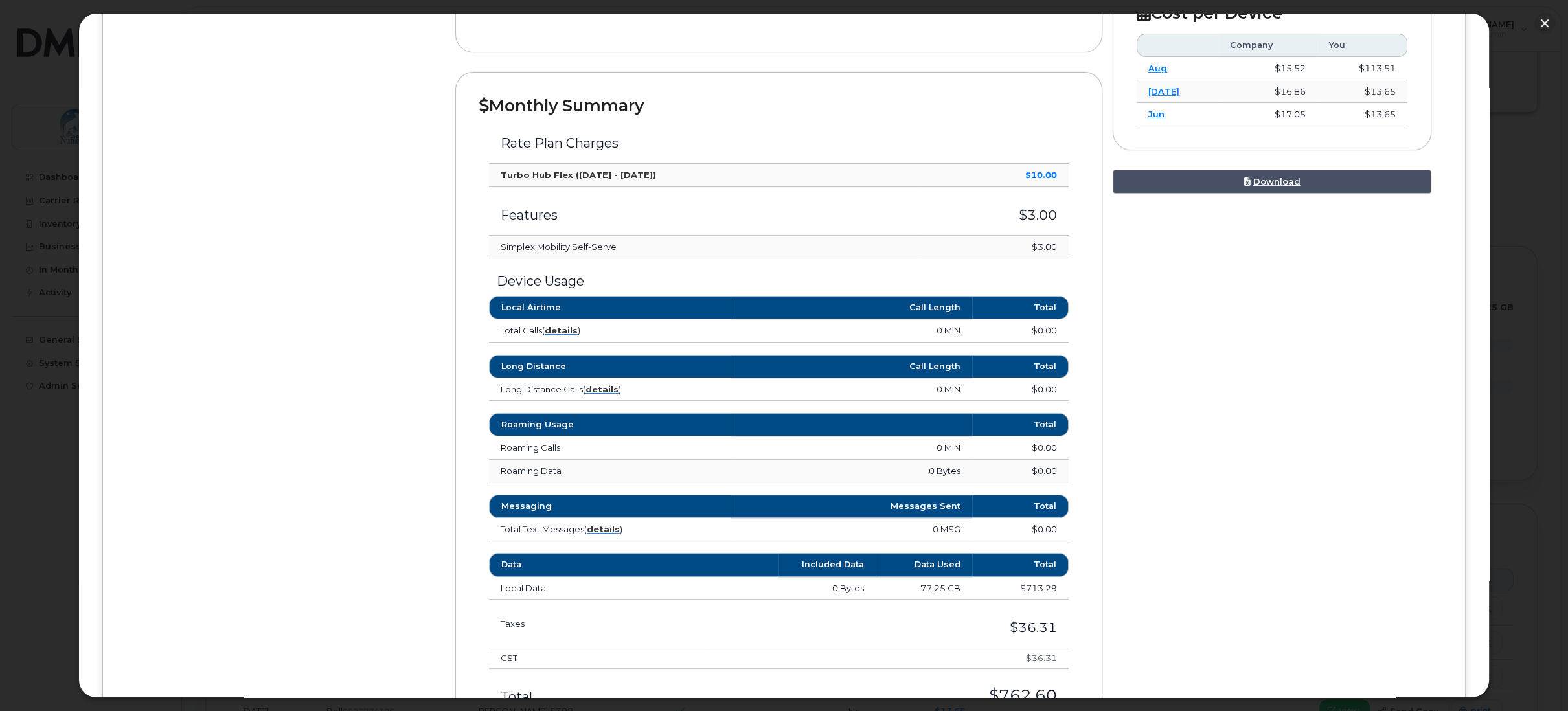
scroll to position [352, 0]
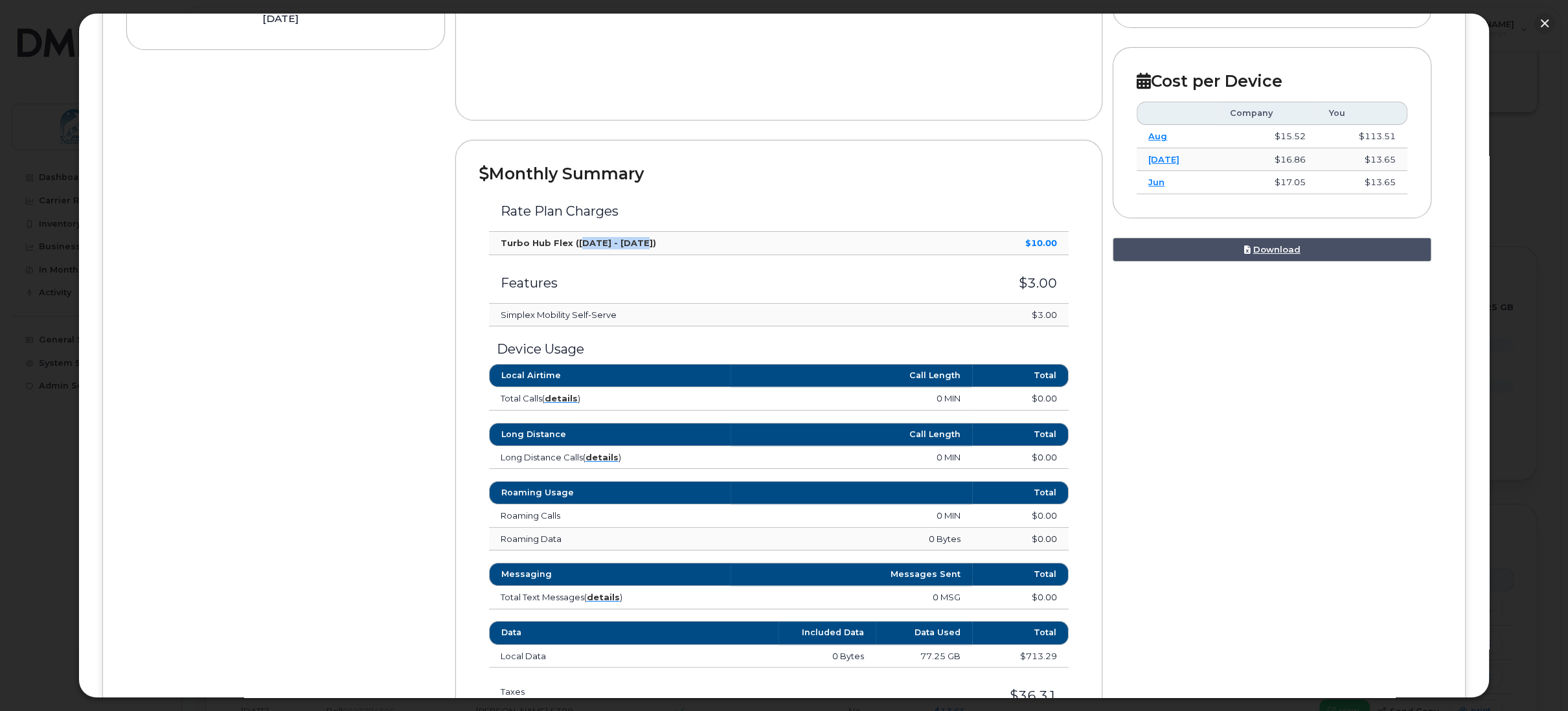
drag, startPoint x: 578, startPoint y: 240, endPoint x: 637, endPoint y: 234, distance: 59.3
click at [637, 234] on td "Turbo Hub Flex (Sep 12 - Oct 11)" at bounding box center [705, 244] width 432 height 23
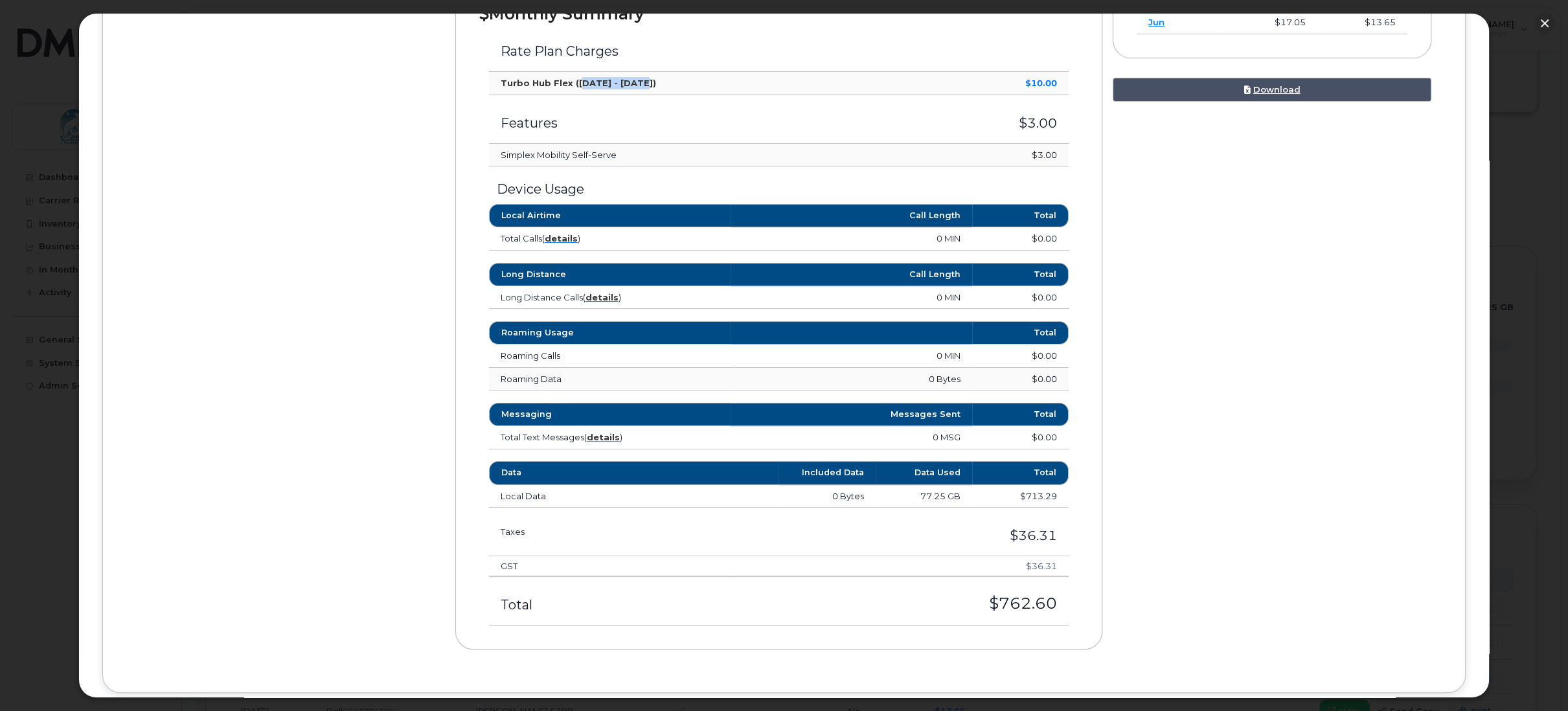
scroll to position [546, 0]
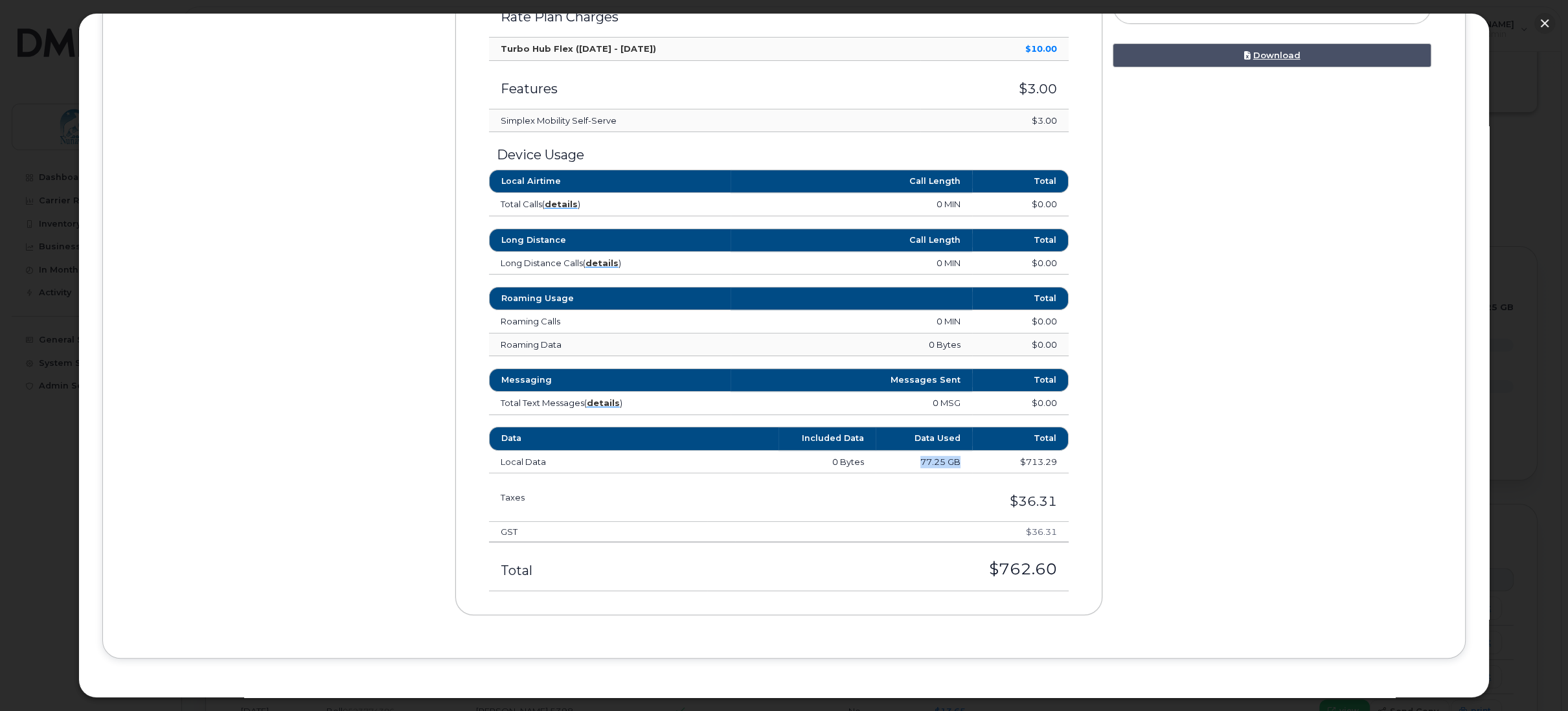
drag, startPoint x: 919, startPoint y: 456, endPoint x: 964, endPoint y: 456, distance: 45.0
click at [964, 456] on td "77.25 GB" at bounding box center [924, 463] width 97 height 23
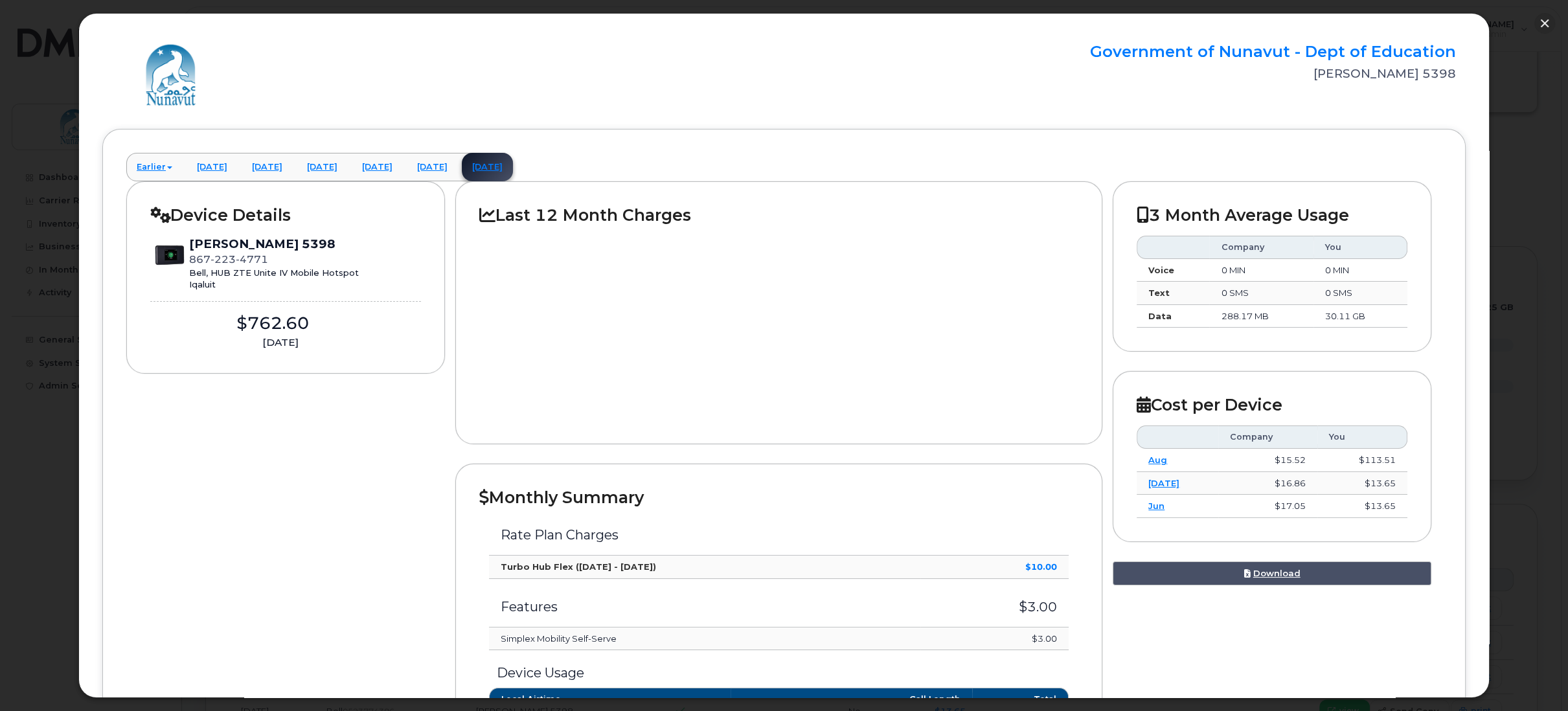
scroll to position [93, 0]
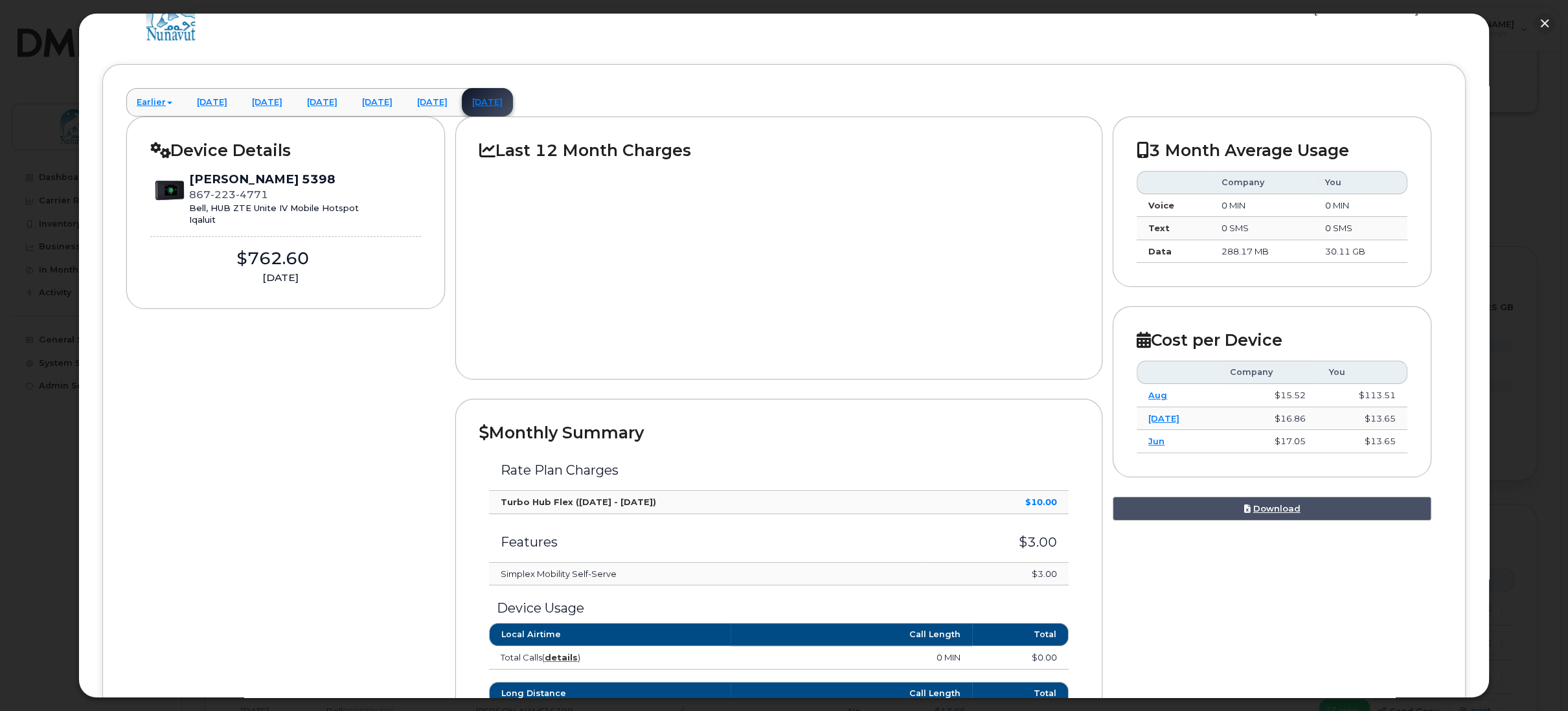
click at [504, 156] on h2 "Last 12 Month Charges" at bounding box center [779, 150] width 599 height 19
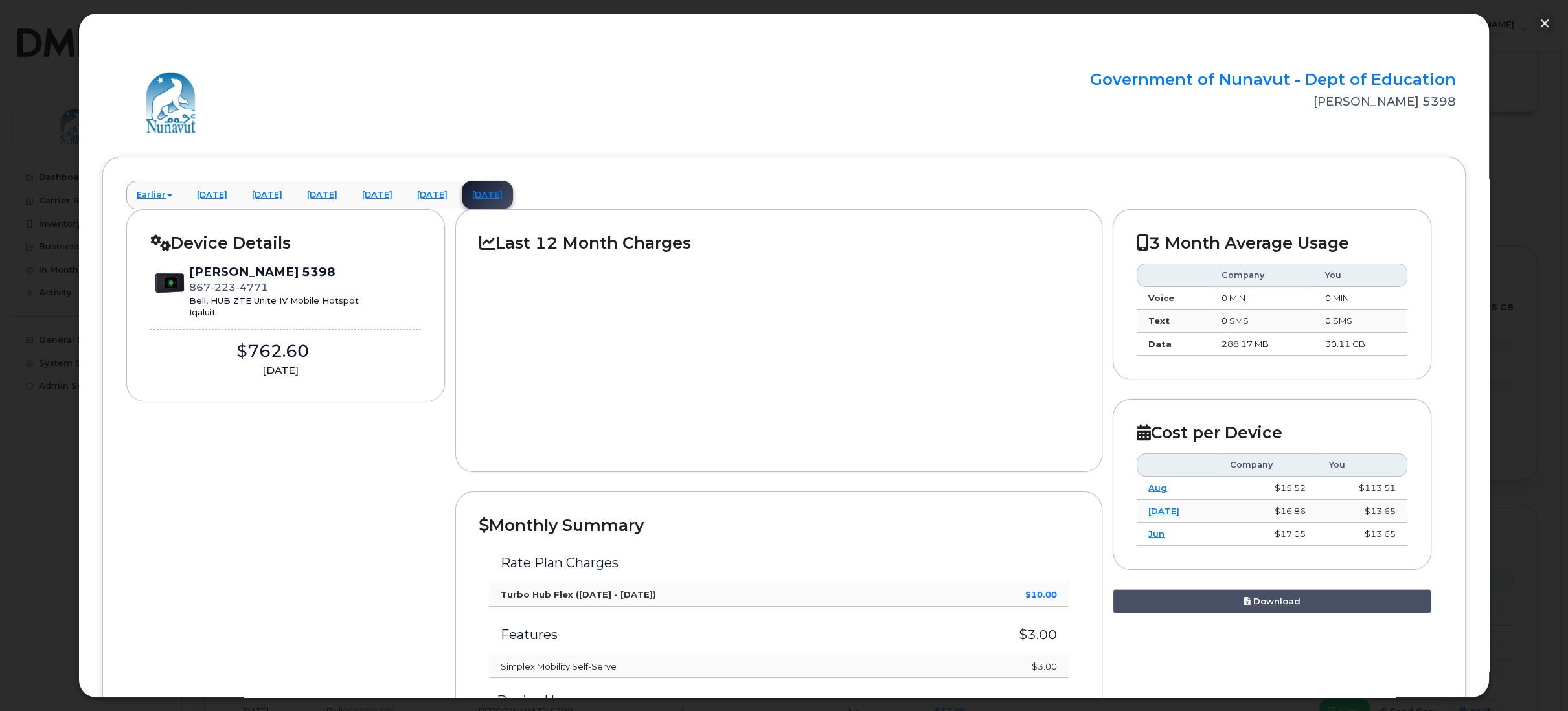
scroll to position [194, 0]
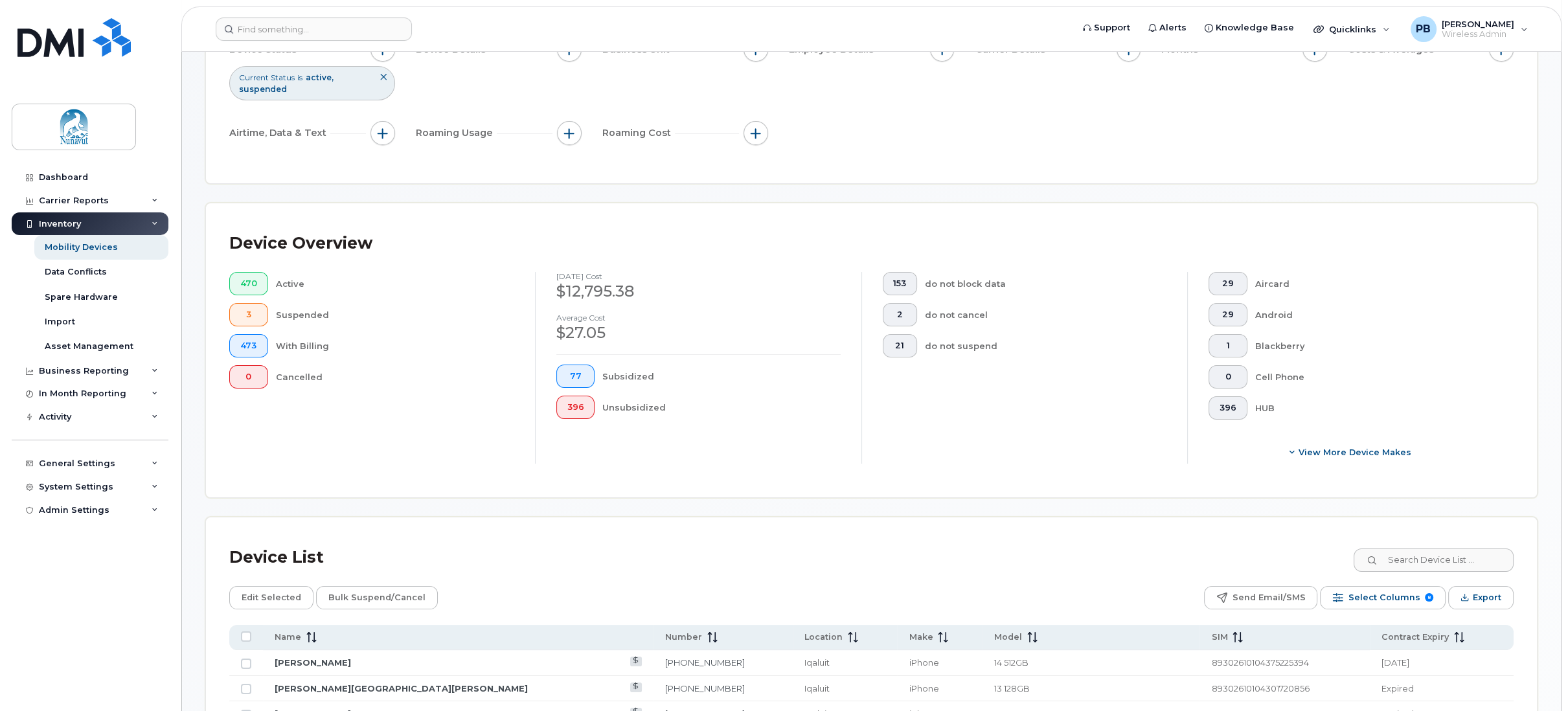
scroll to position [259, 0]
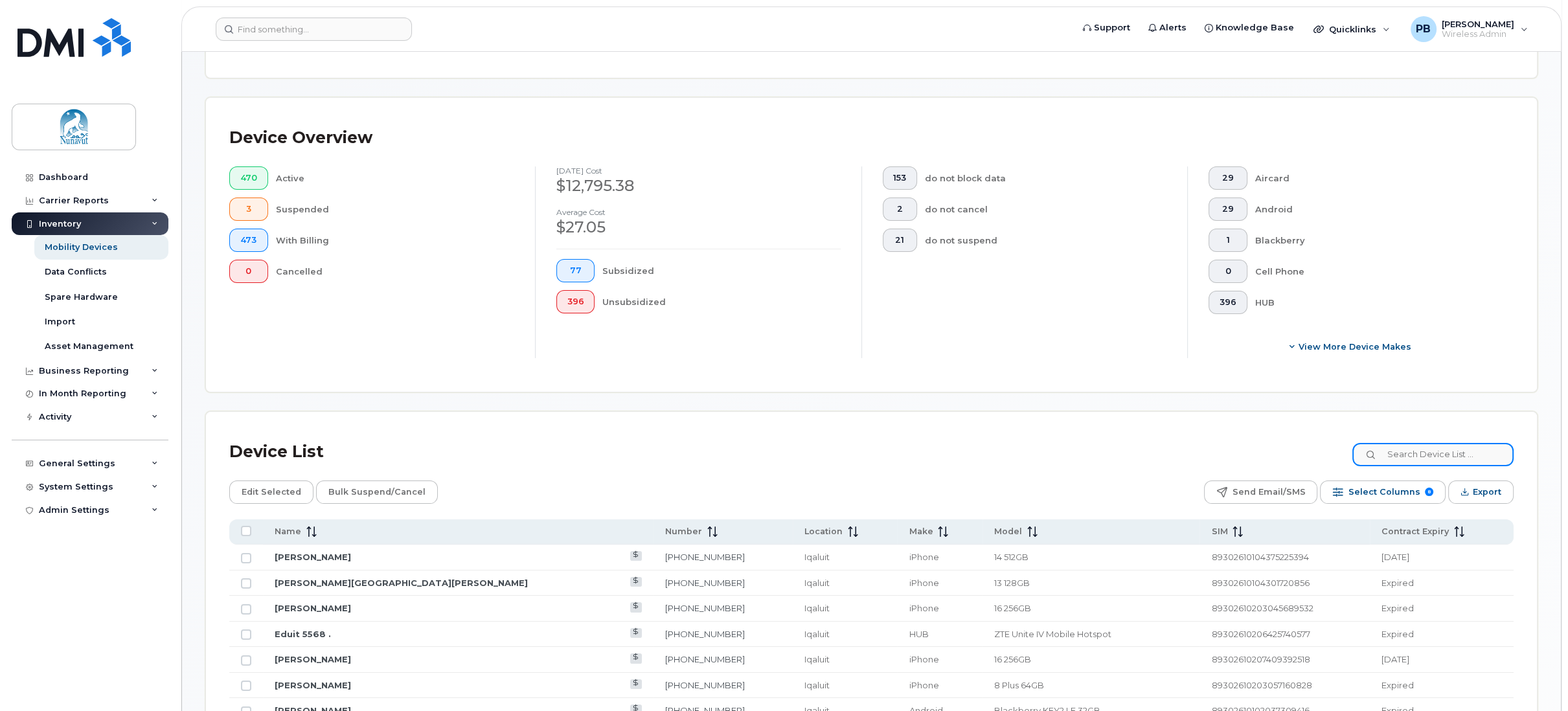
click at [1438, 454] on input at bounding box center [1433, 455] width 161 height 23
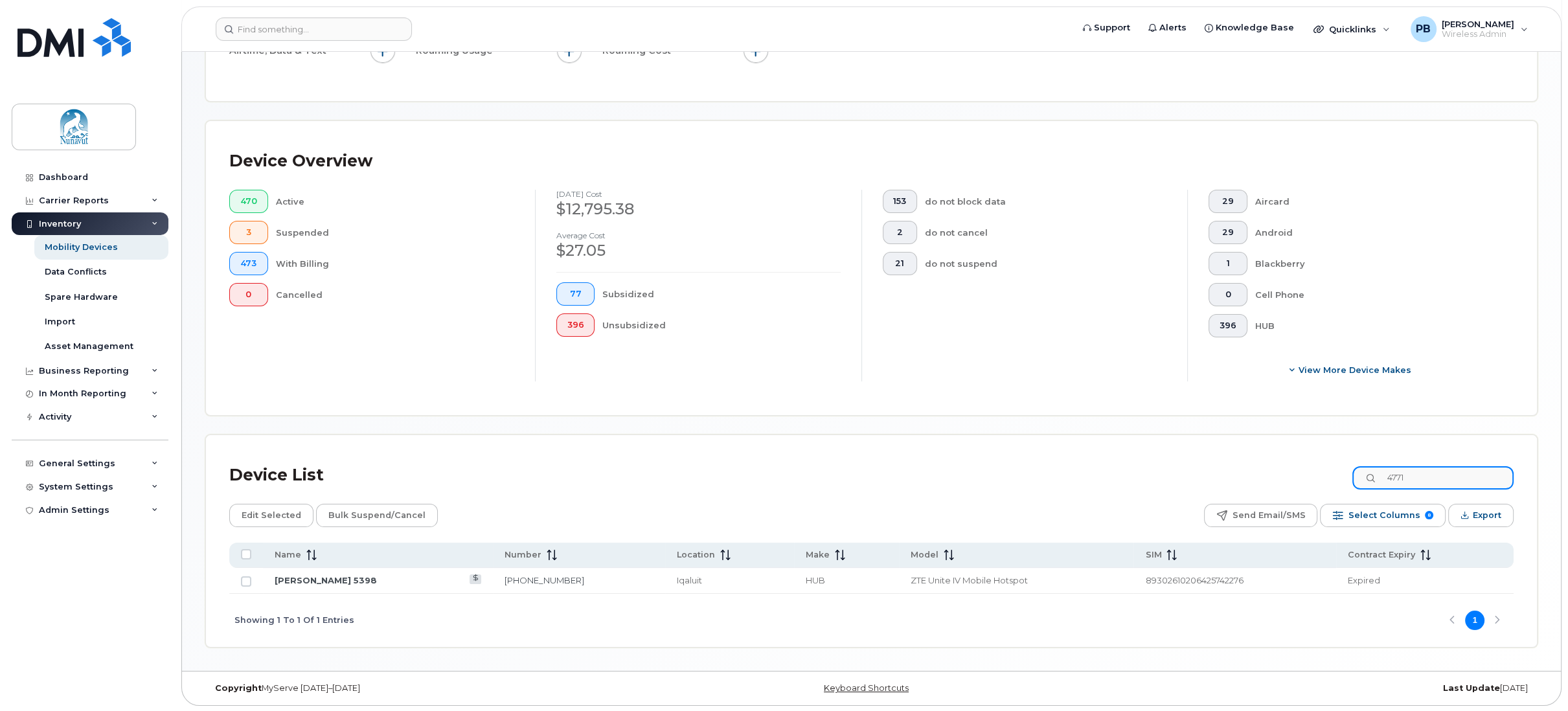
type input "4771"
click at [352, 581] on link "[PERSON_NAME] 5398" at bounding box center [325, 580] width 102 height 10
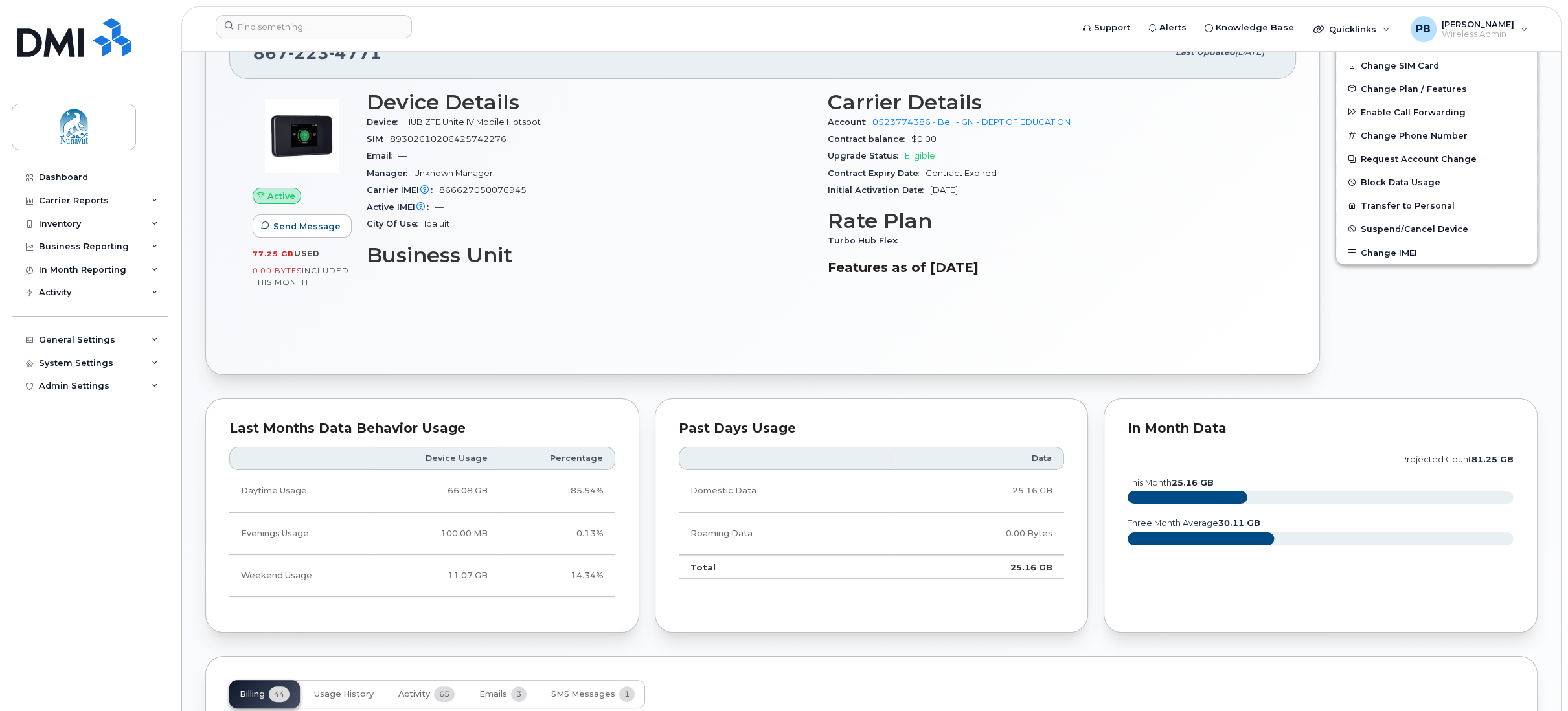
scroll to position [324, 0]
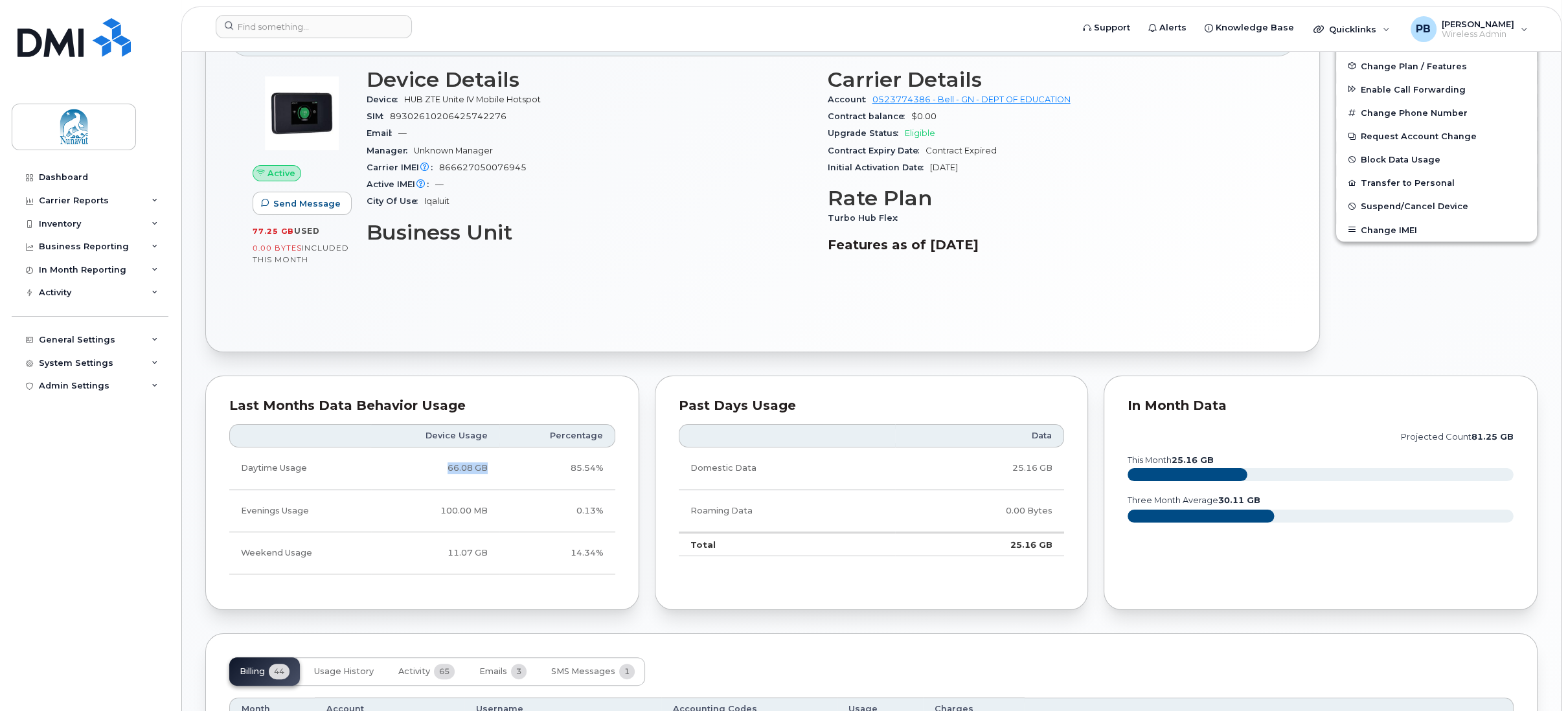
drag, startPoint x: 487, startPoint y: 465, endPoint x: 448, endPoint y: 465, distance: 39.0
click at [448, 465] on td "66.08 GB" at bounding box center [435, 468] width 128 height 42
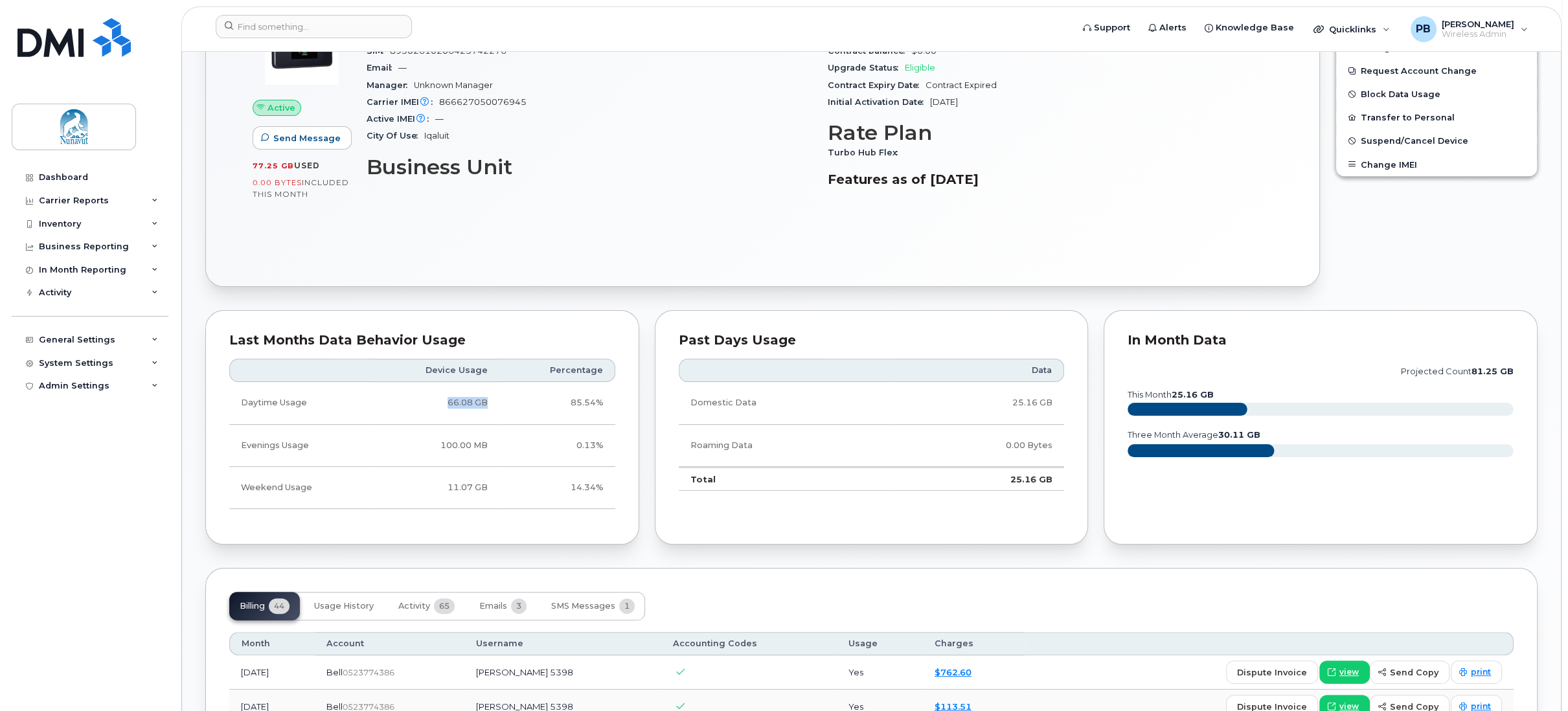
scroll to position [454, 0]
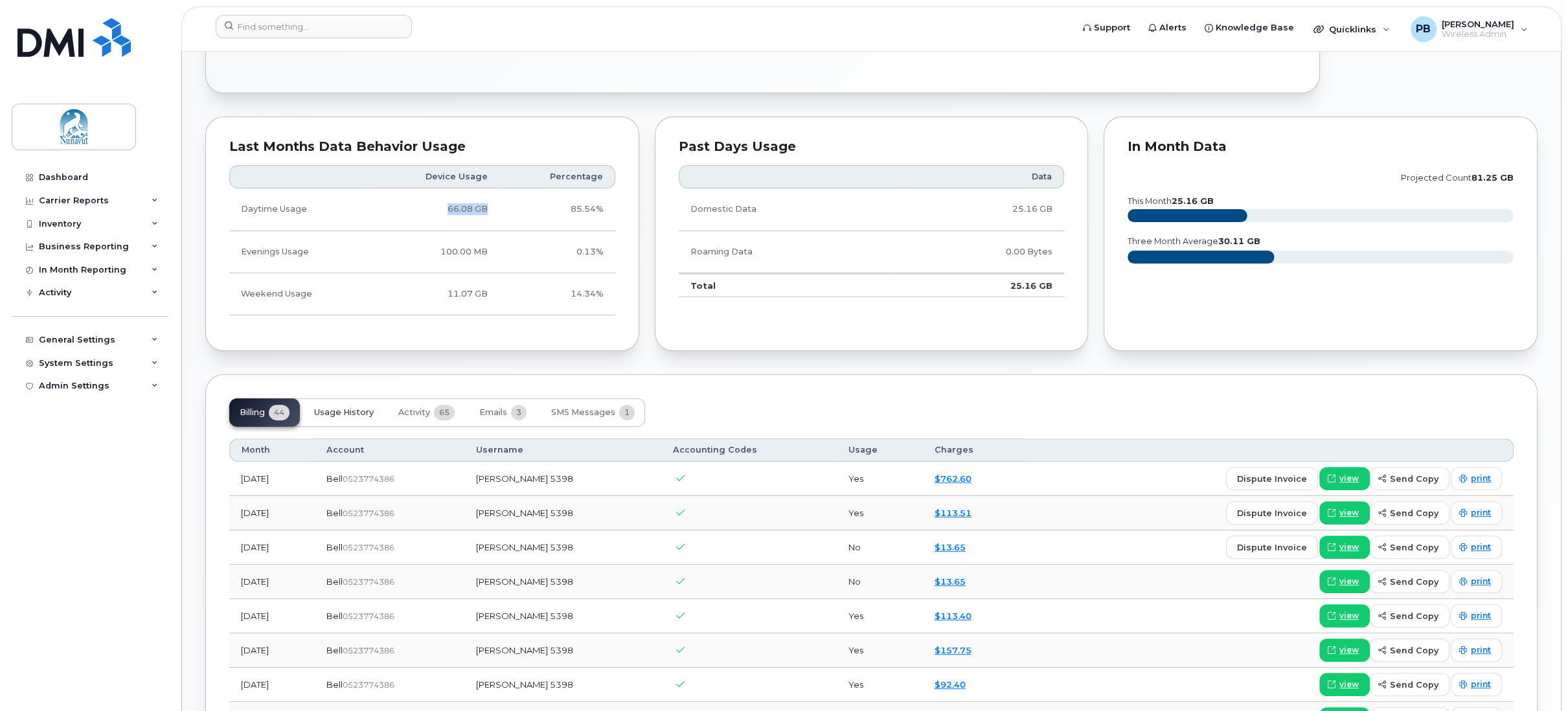
click at [357, 410] on span "Usage History" at bounding box center [344, 412] width 60 height 10
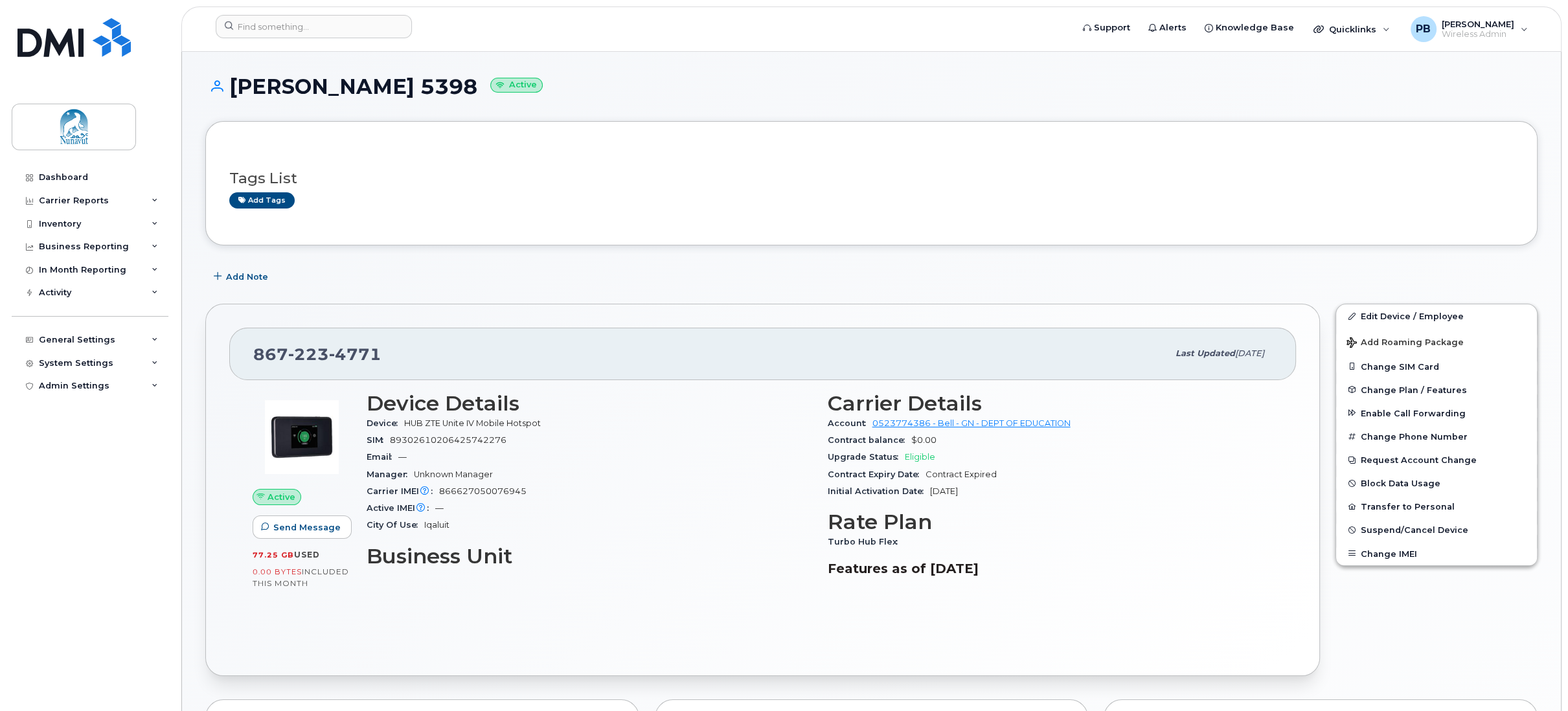
scroll to position [0, 0]
drag, startPoint x: 401, startPoint y: 75, endPoint x: 464, endPoint y: 76, distance: 63.0
click at [464, 76] on h1 "Ashley Tulugak 5398 Active" at bounding box center [871, 86] width 1333 height 23
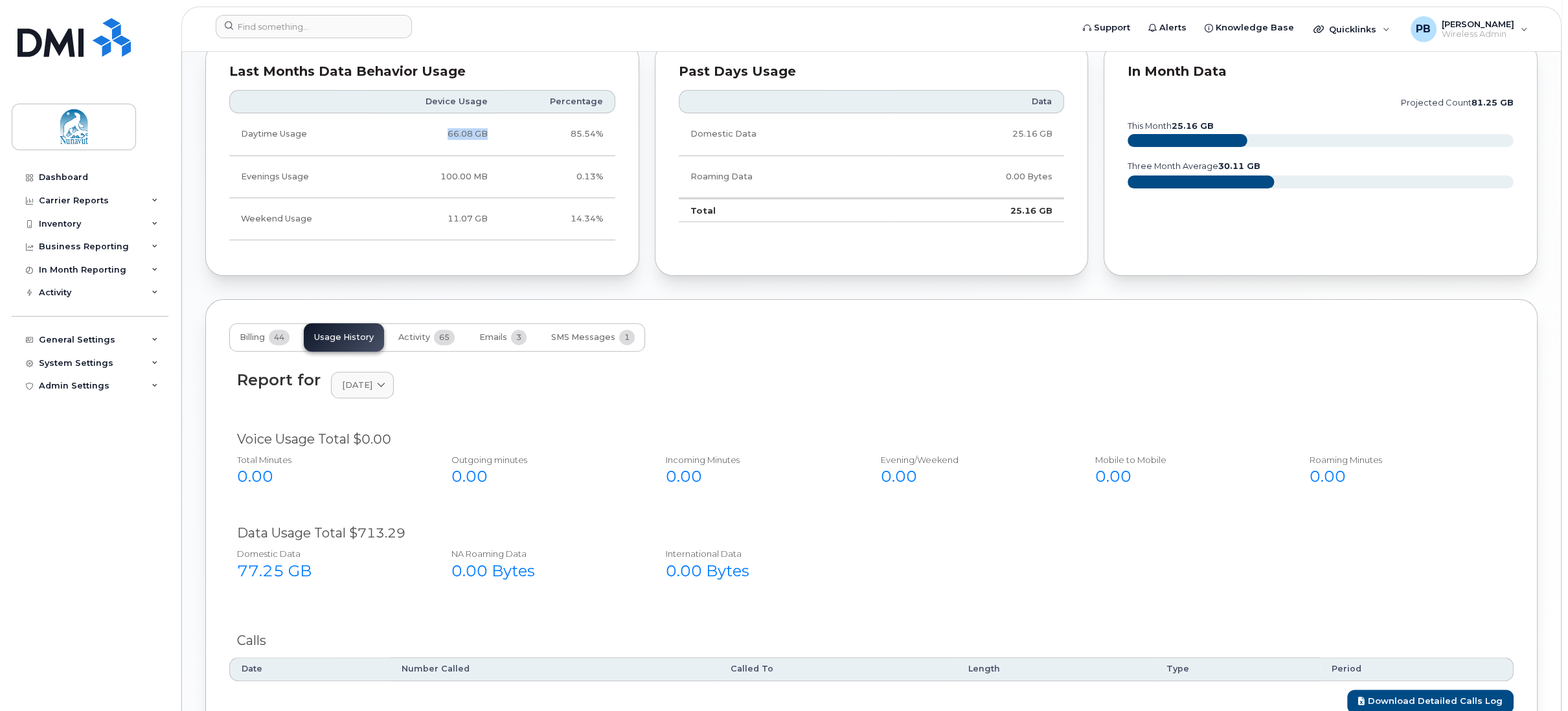
scroll to position [712, 0]
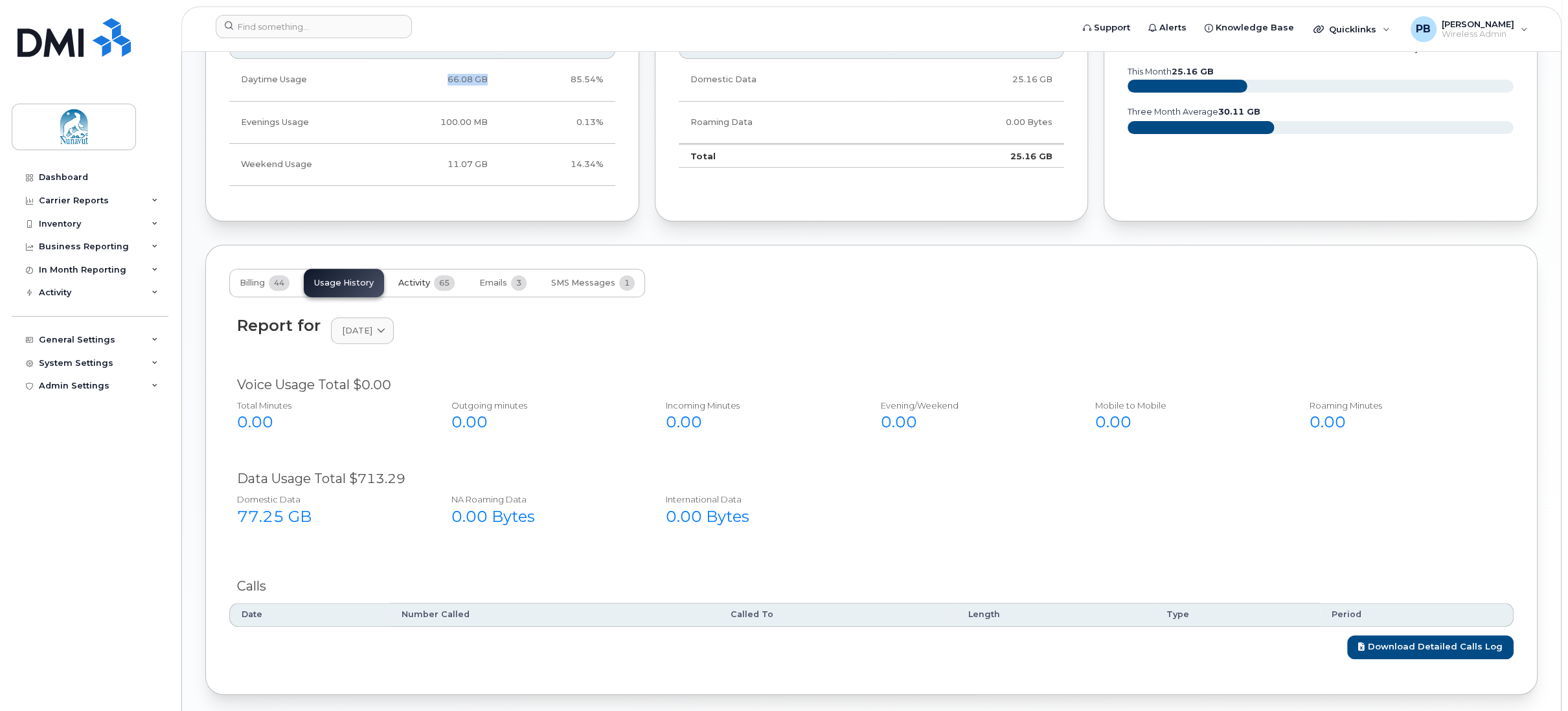
click at [425, 281] on span "Activity" at bounding box center [414, 283] width 32 height 10
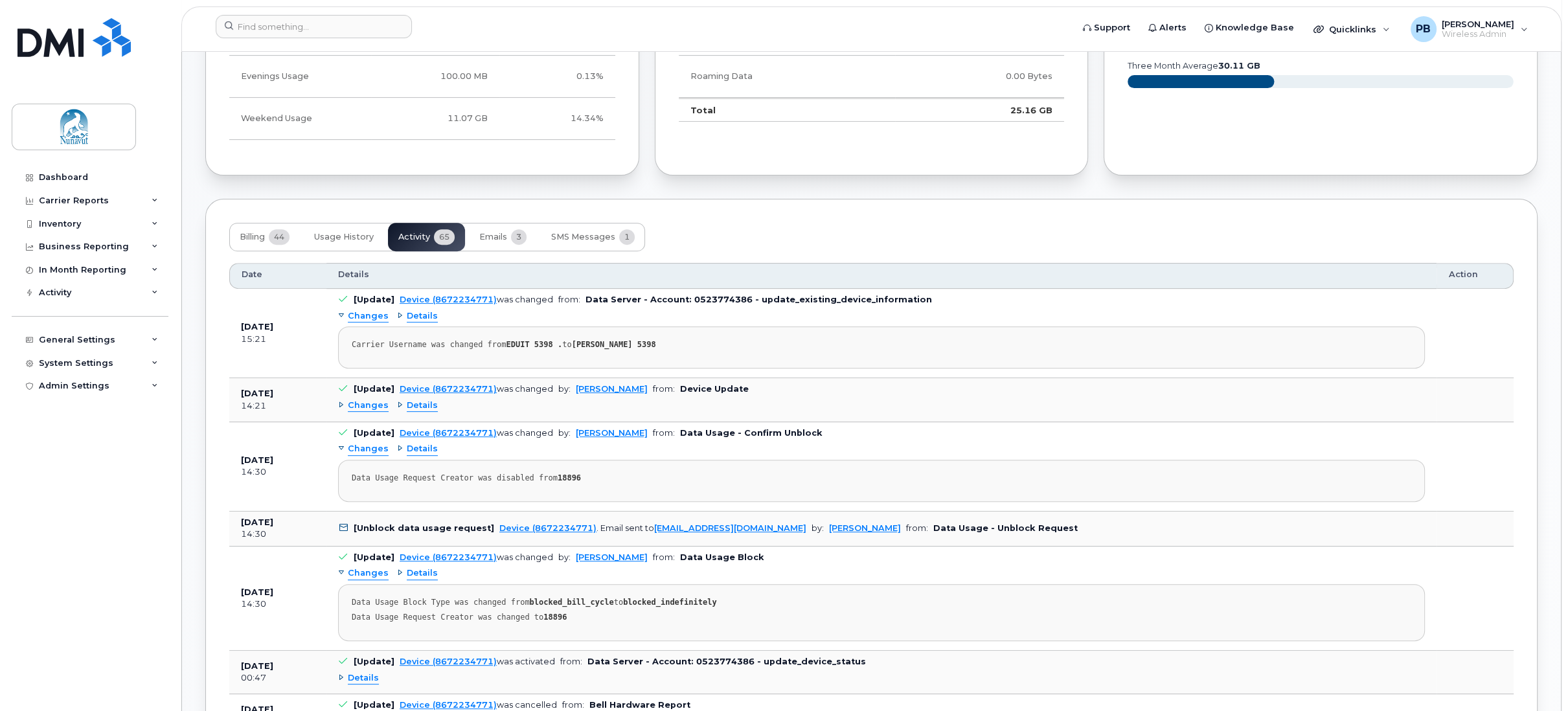
scroll to position [842, 0]
